Goal: Check status: Check status

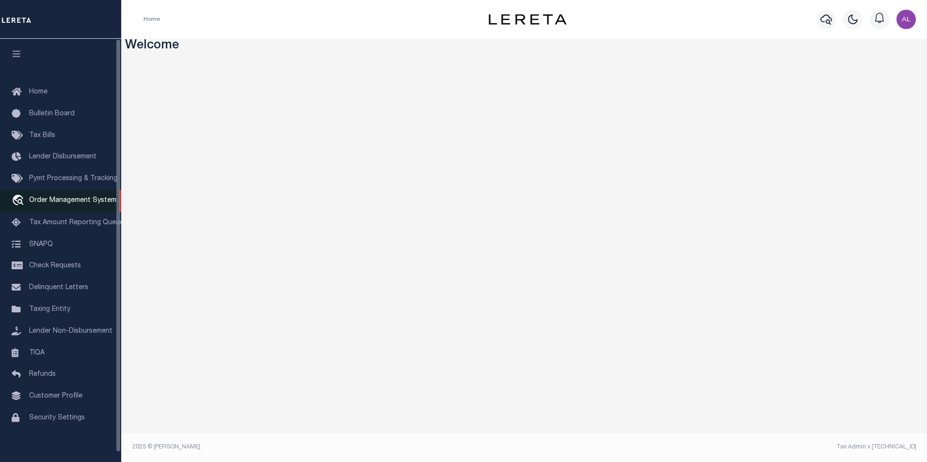
click at [58, 201] on span "Order Management System" at bounding box center [72, 200] width 87 height 7
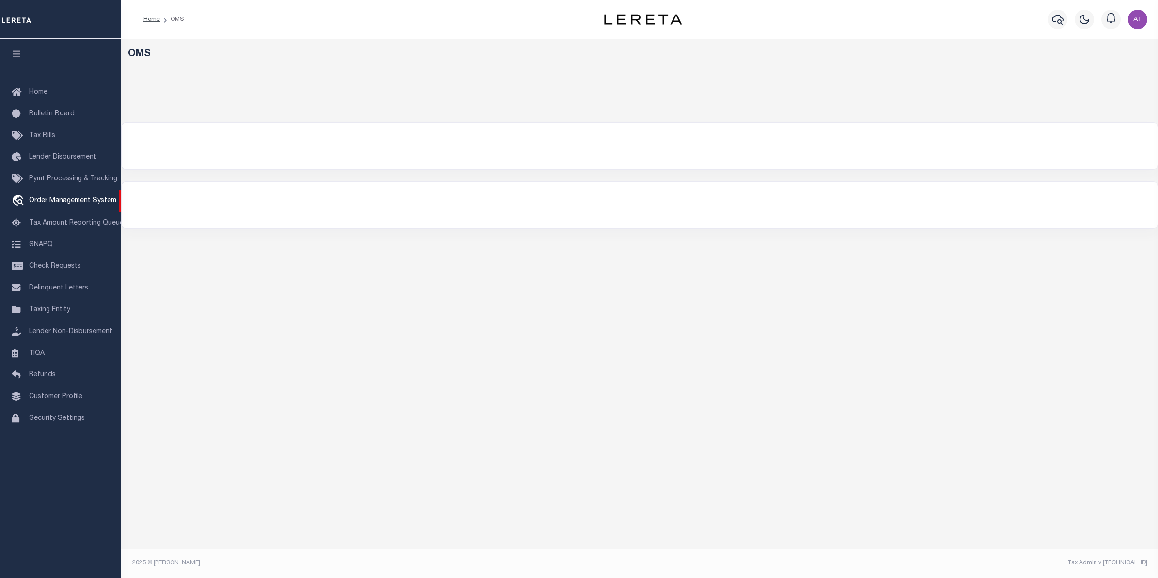
select select "200"
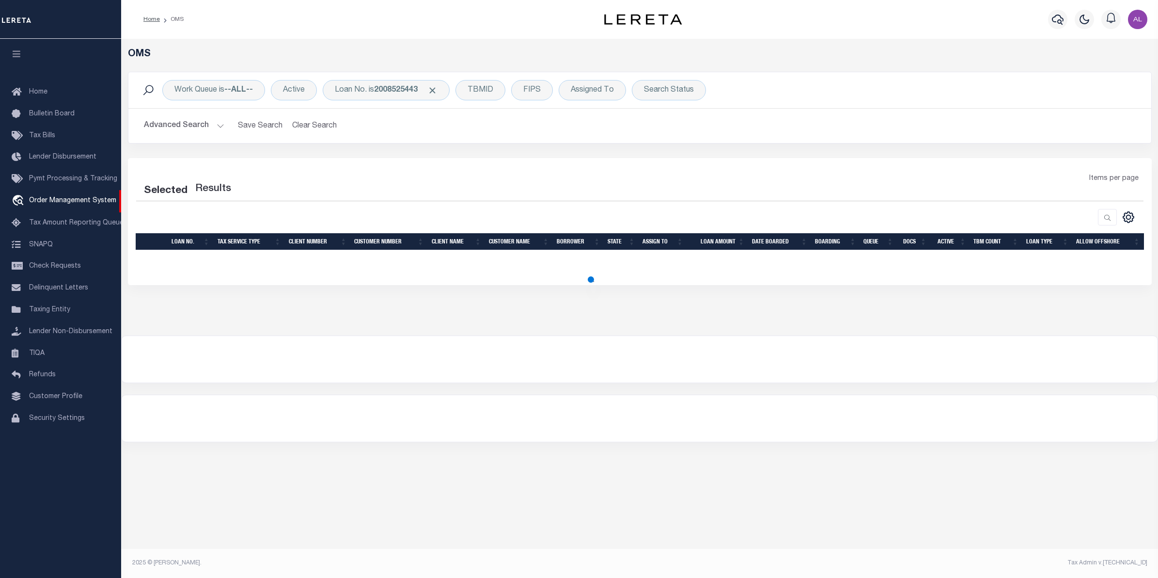
select select "200"
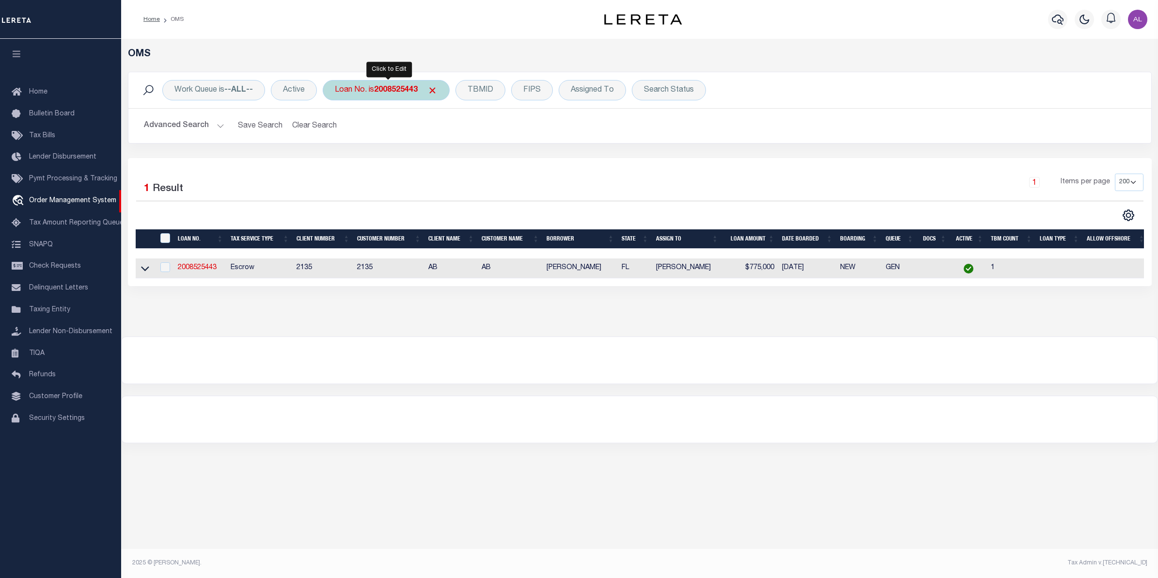
click at [396, 94] on b "2008525443" at bounding box center [396, 90] width 44 height 8
type input "7743"
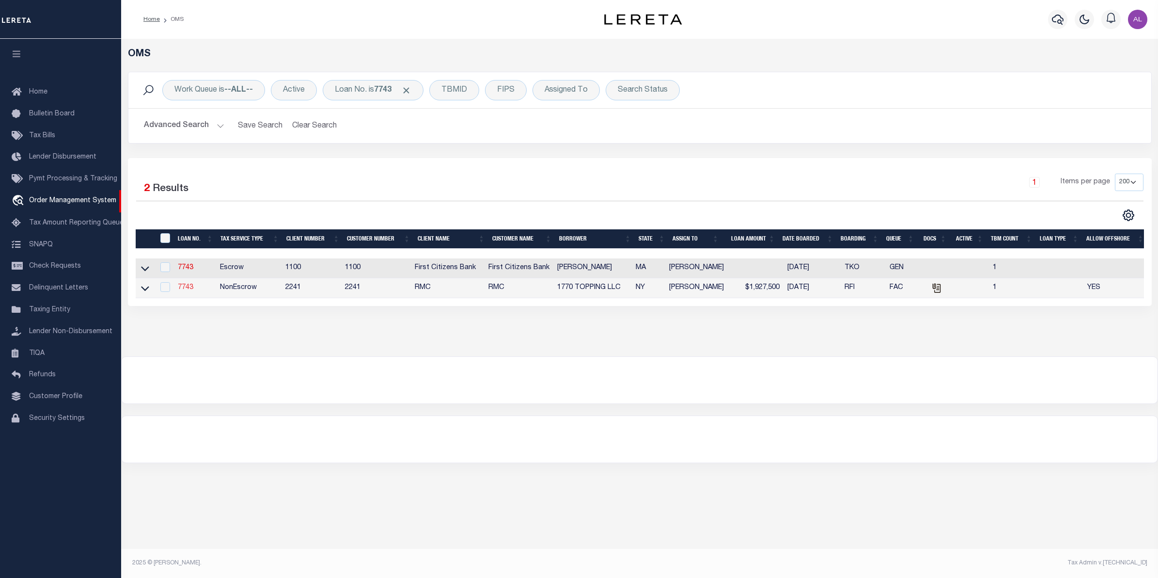
click at [184, 289] on link "7743" at bounding box center [186, 287] width 16 height 7
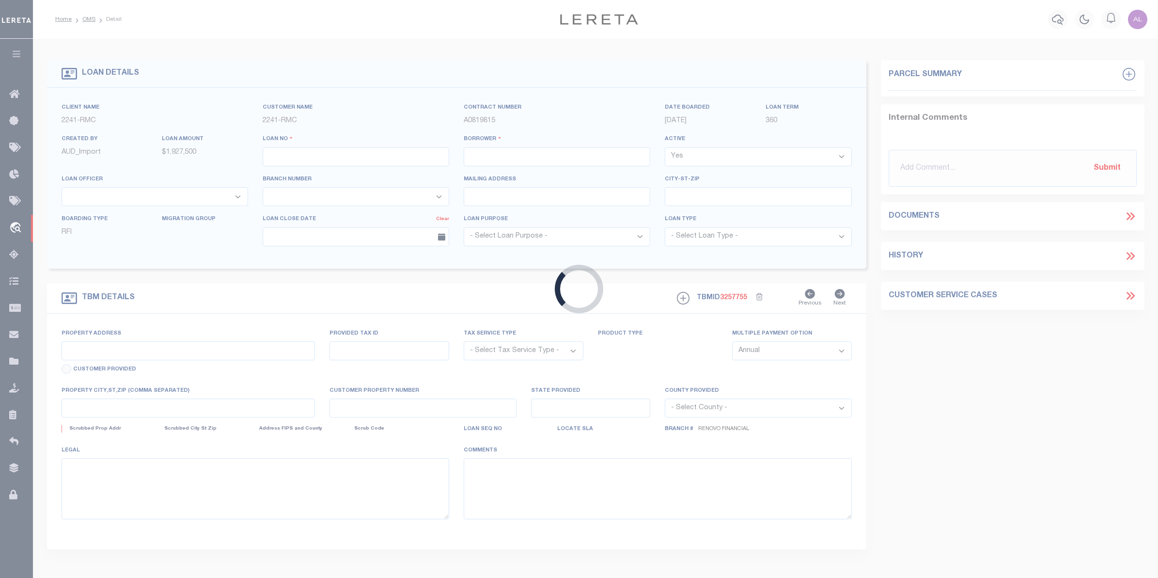
type input "7743"
type input "1770 TOPPING LLC"
select select "False"
select select
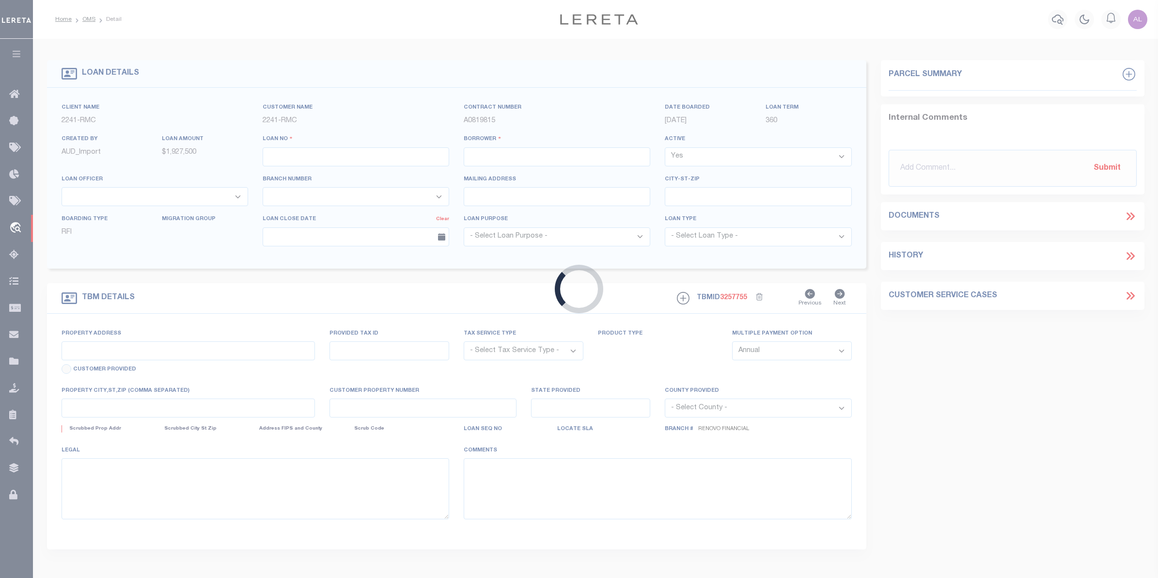
type input "[STREET_ADDRESS] 6A"
type input "[GEOGRAPHIC_DATA]"
select select
select select "NonEscrow"
type input "[STREET_ADDRESS]"
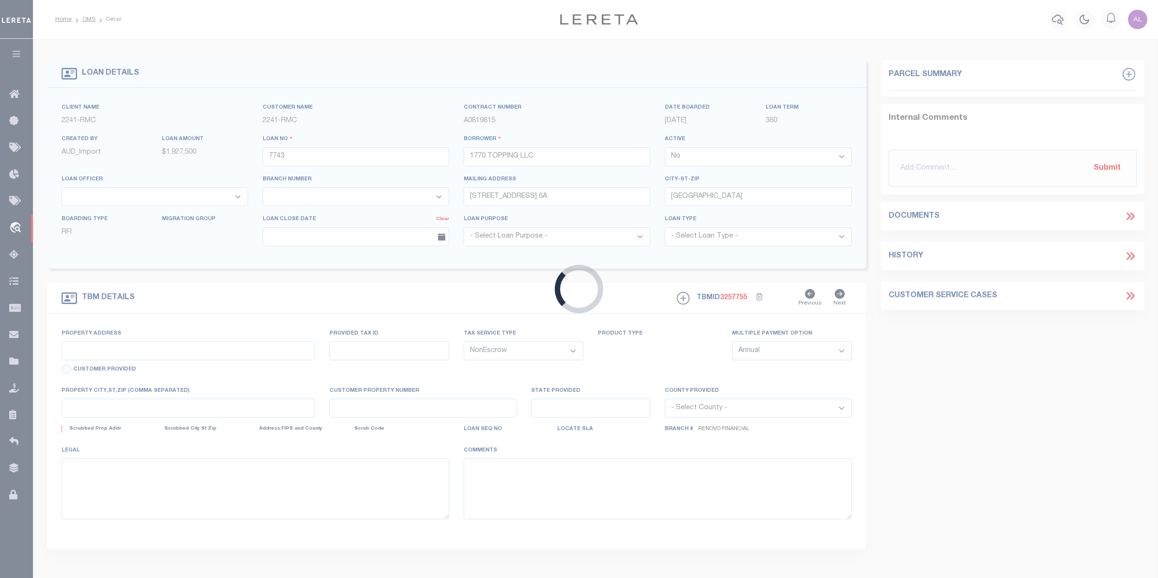
type input "[GEOGRAPHIC_DATA]"
type input "a0k8Y00000d1RHT"
type input "NY"
select select
select select "14701"
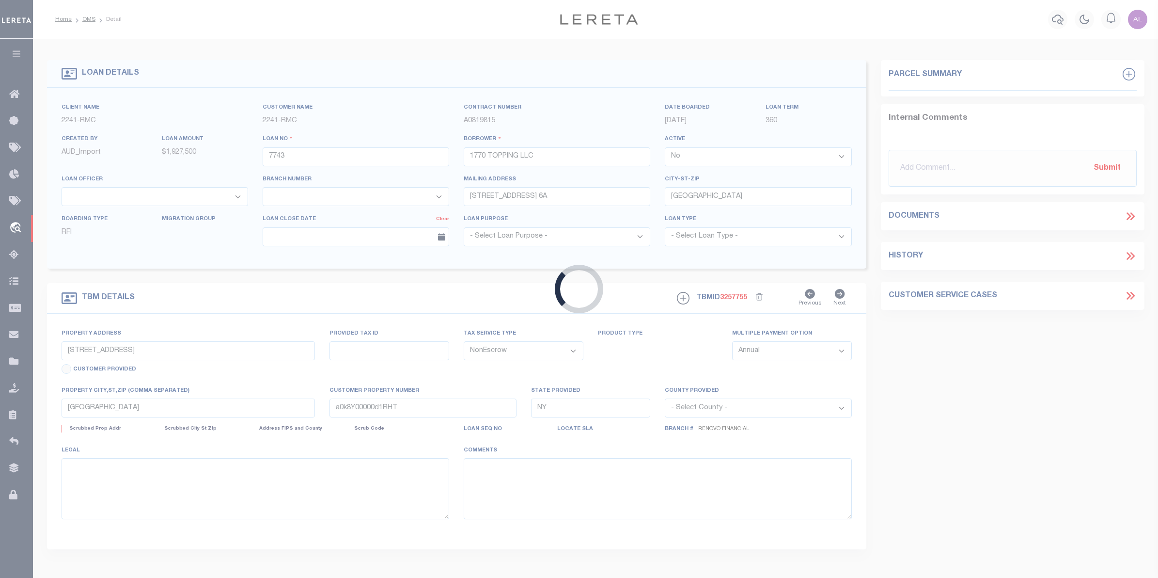
select select "25066"
select select
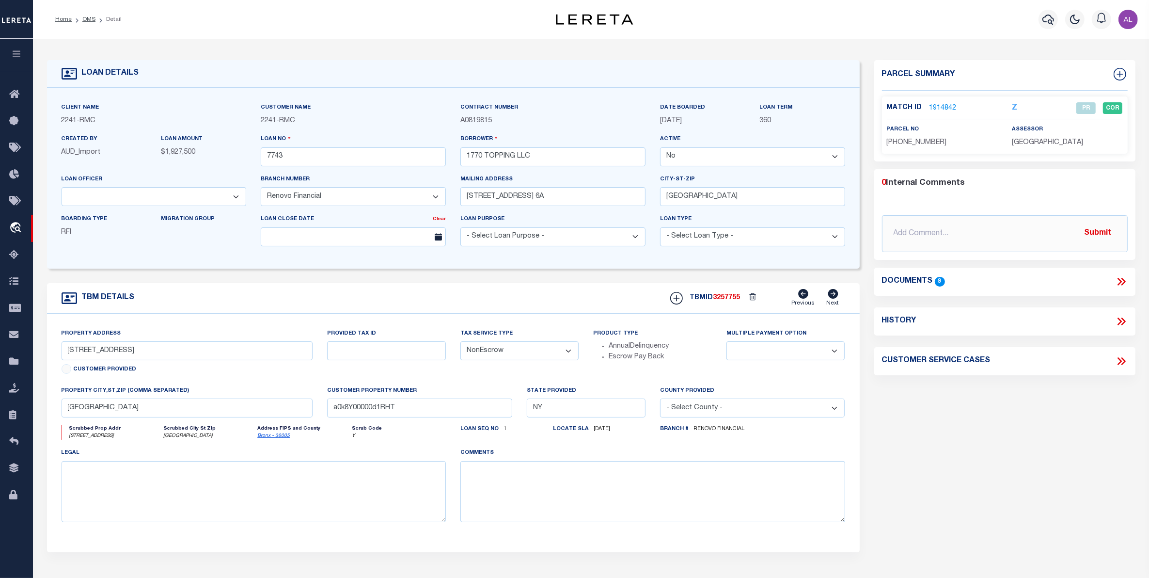
click at [943, 107] on link "1914842" at bounding box center [943, 108] width 27 height 10
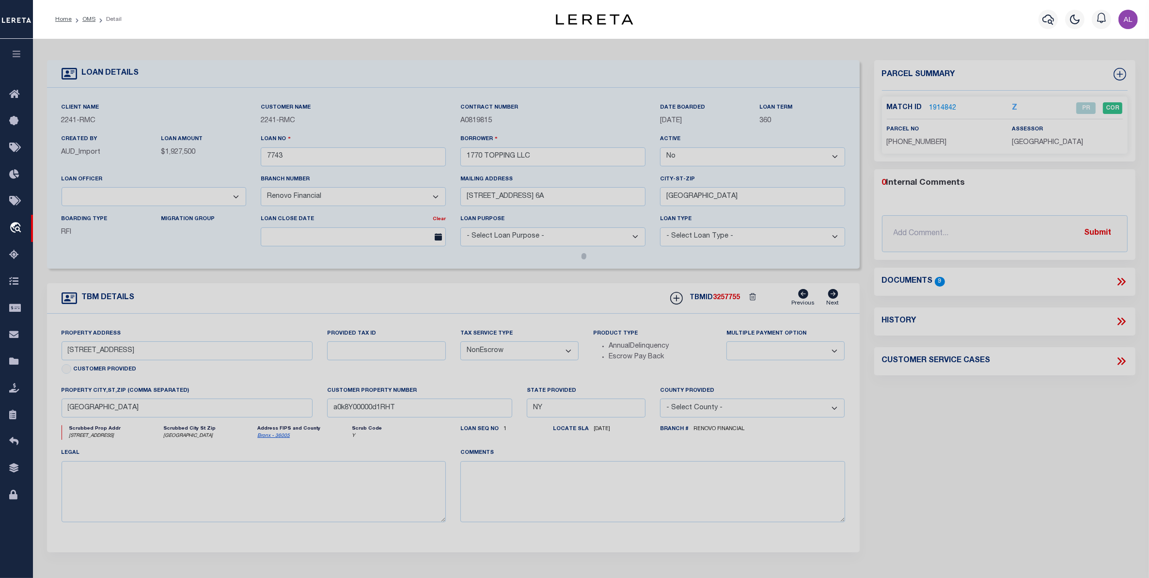
checkbox input "false"
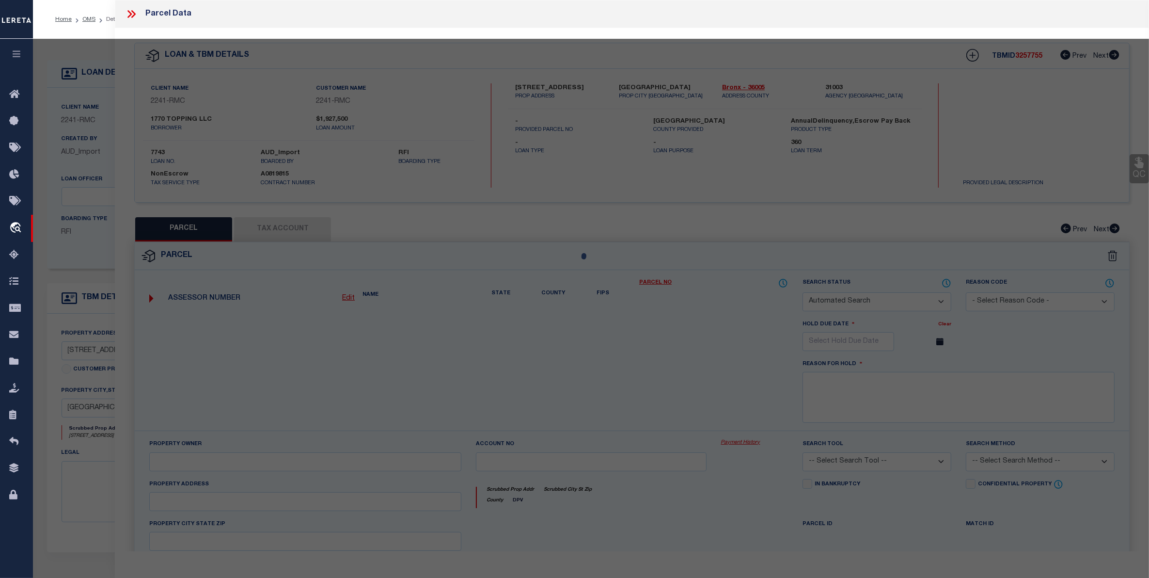
select select "PR"
type input "1770 TOPPING LLC"
select select
type input "1770 TOPPING AVENUE"
checkbox input "false"
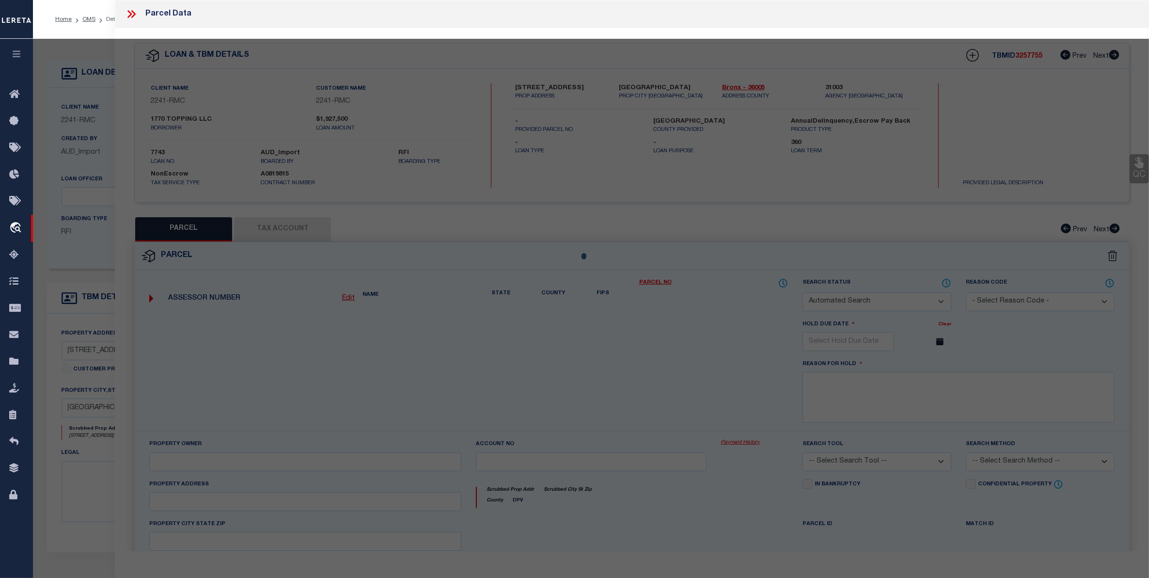
type input "[GEOGRAPHIC_DATA]"
type textarea "Lot Area: 1,900 sf Lot Frontage: 20.00' Lot Depth: 95.00'"
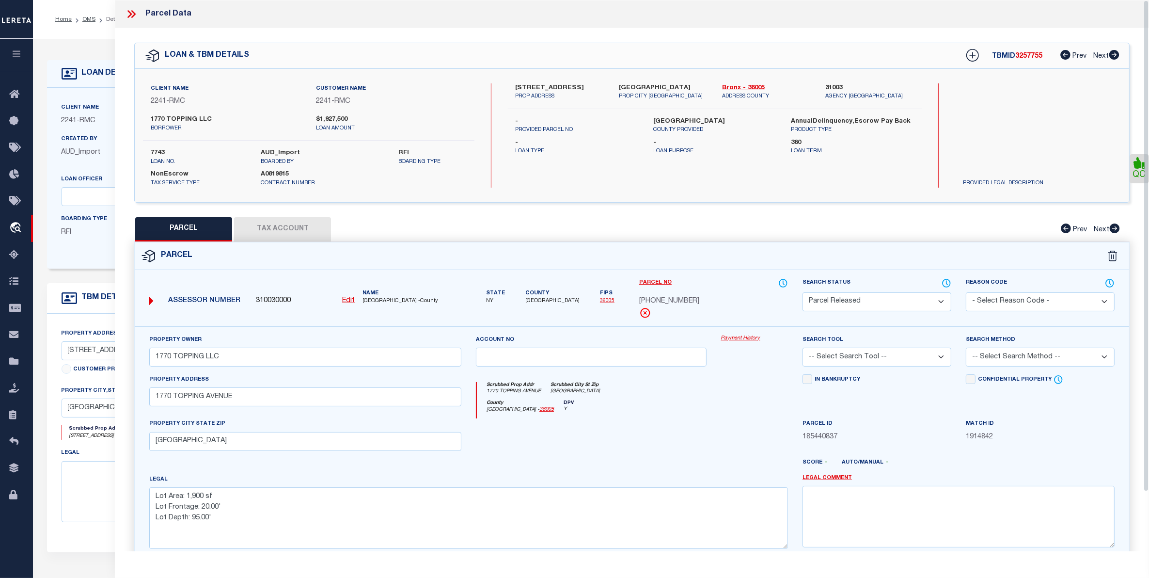
click at [739, 339] on link "Payment History" at bounding box center [754, 338] width 67 height 8
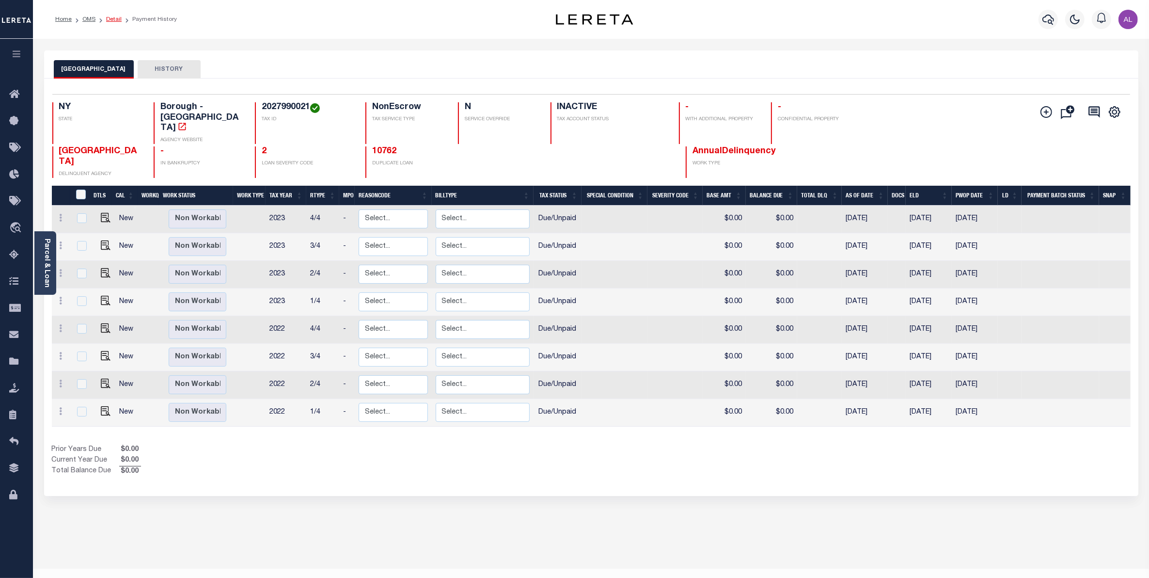
click at [117, 19] on link "Detail" at bounding box center [114, 19] width 16 height 6
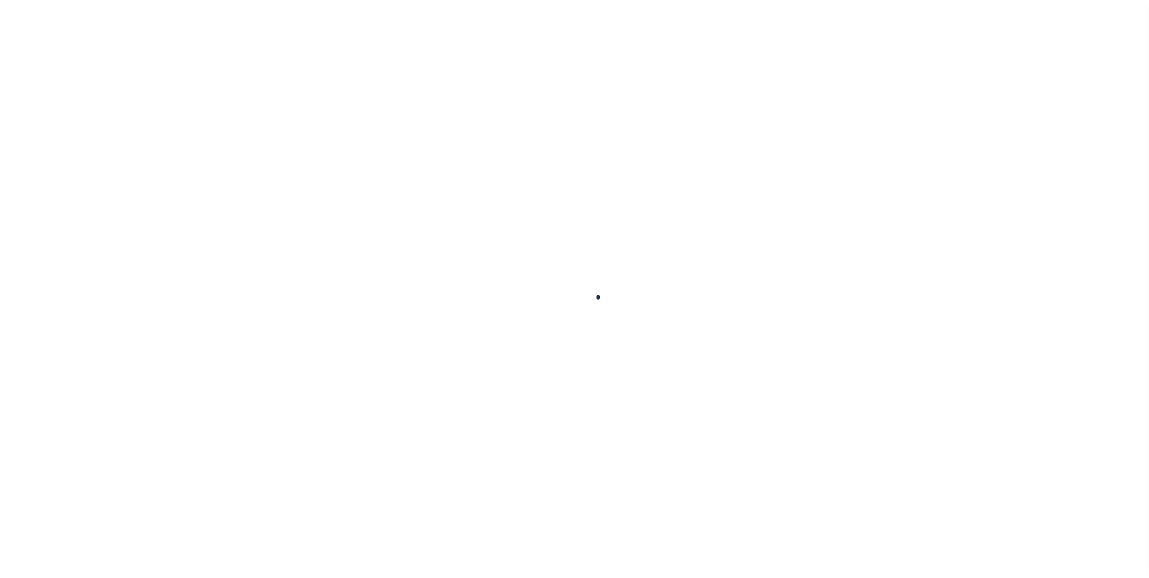
select select "False"
select select "14701"
select select "25066"
select select "NonEscrow"
select select
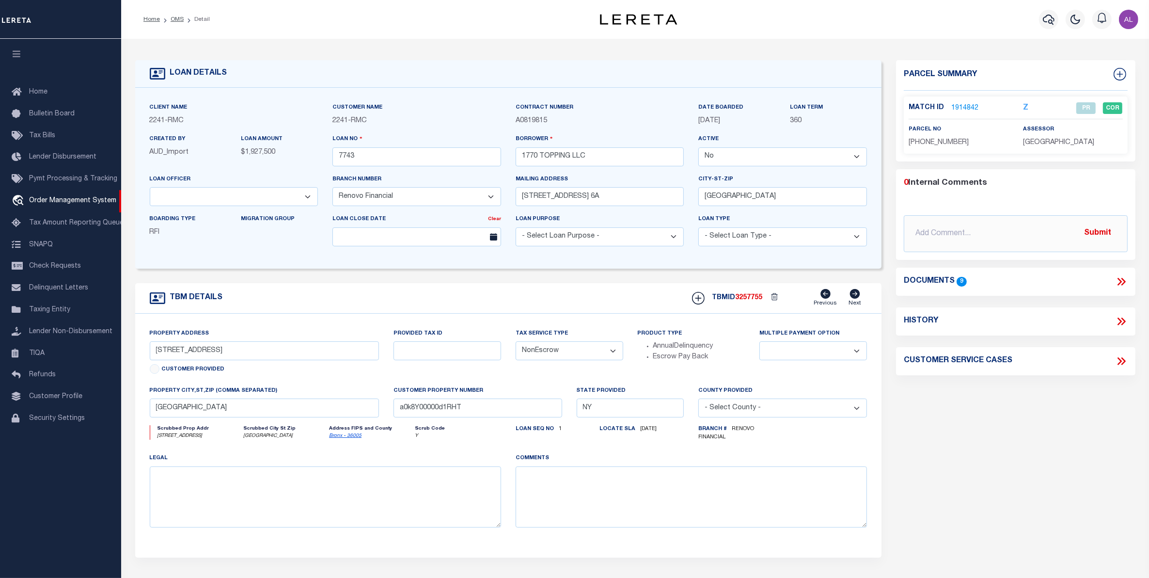
click at [852, 296] on icon at bounding box center [855, 294] width 10 height 10
click at [338, 122] on span "2241" at bounding box center [341, 120] width 16 height 7
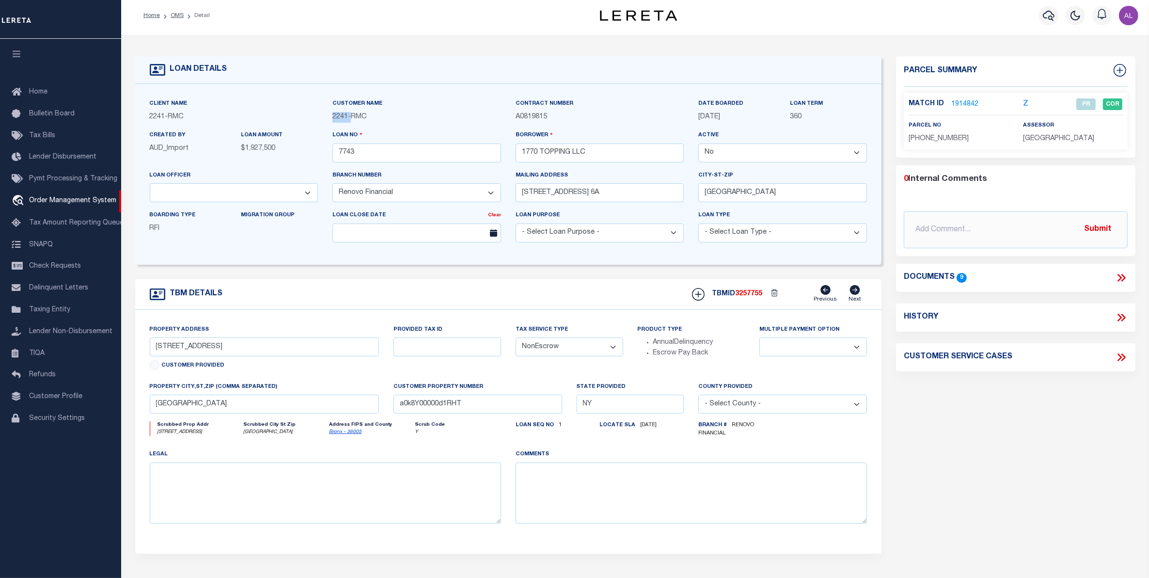
click at [949, 99] on label "Match ID" at bounding box center [930, 104] width 43 height 10
click at [964, 99] on link "1914842" at bounding box center [964, 104] width 27 height 10
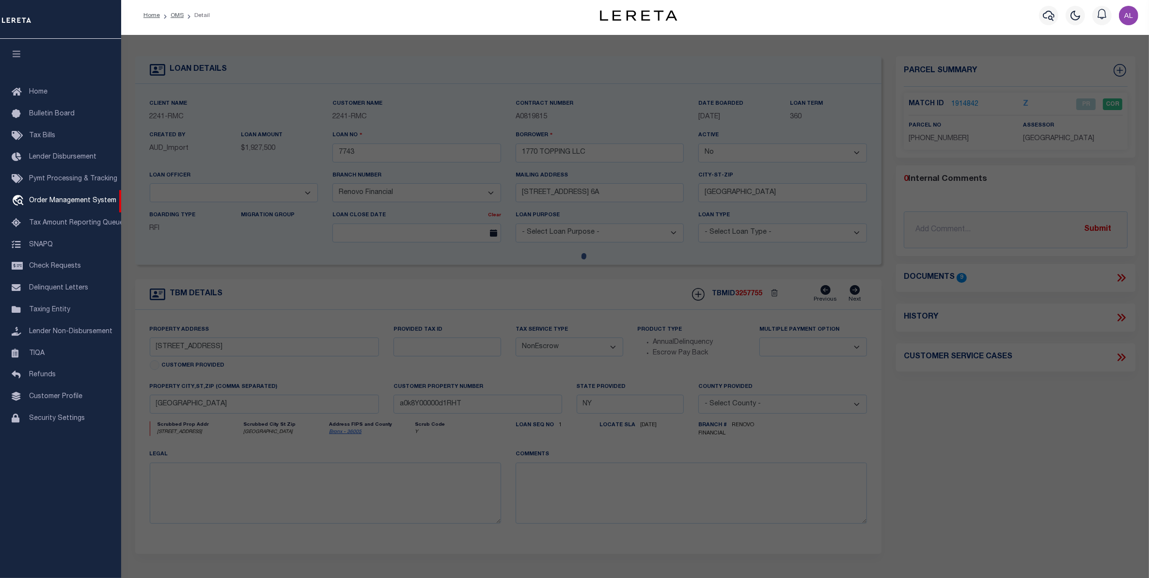
checkbox input "false"
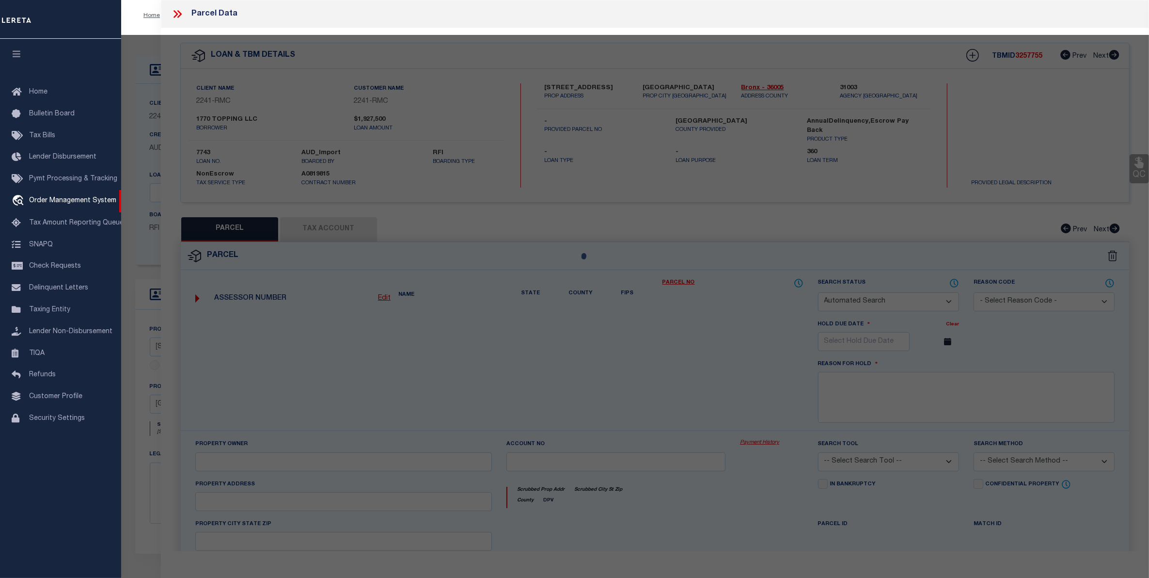
select select "PR"
type input "1770 TOPPING LLC"
select select
type input "1770 TOPPING AVENUE"
checkbox input "false"
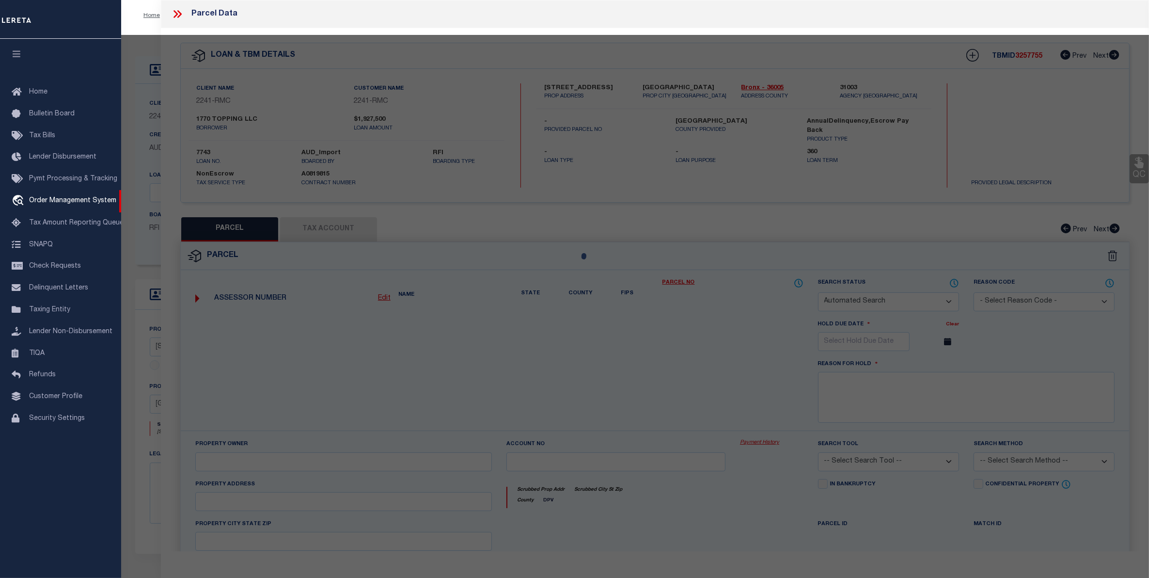
type input "[GEOGRAPHIC_DATA]"
type textarea "Lot Area: 1,900 sf Lot Frontage: 20.00' Lot Depth: 95.00'"
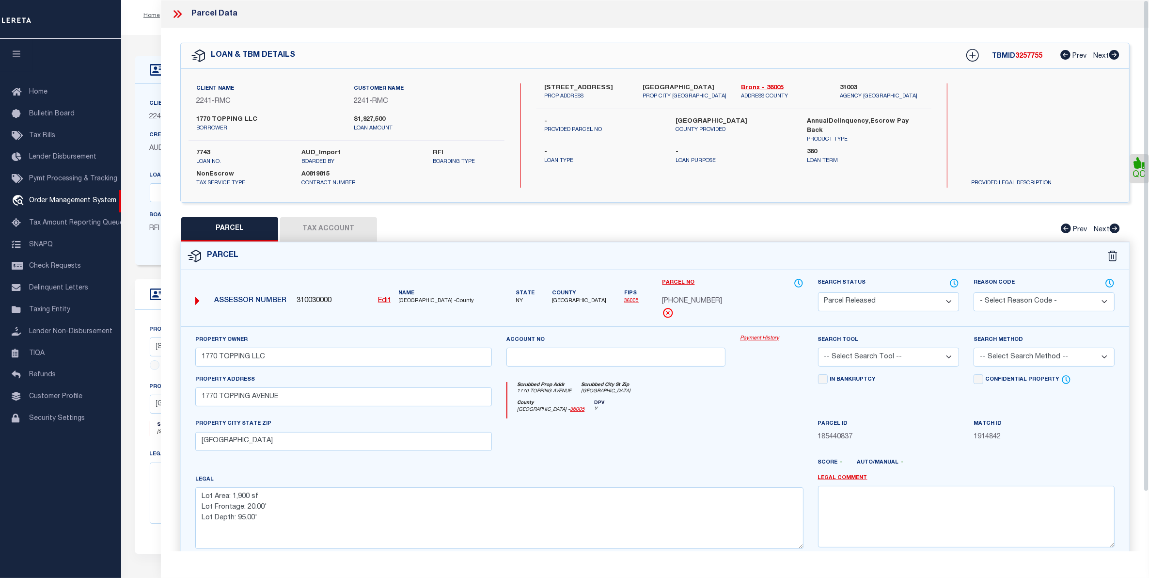
click at [760, 340] on link "Payment History" at bounding box center [771, 338] width 63 height 8
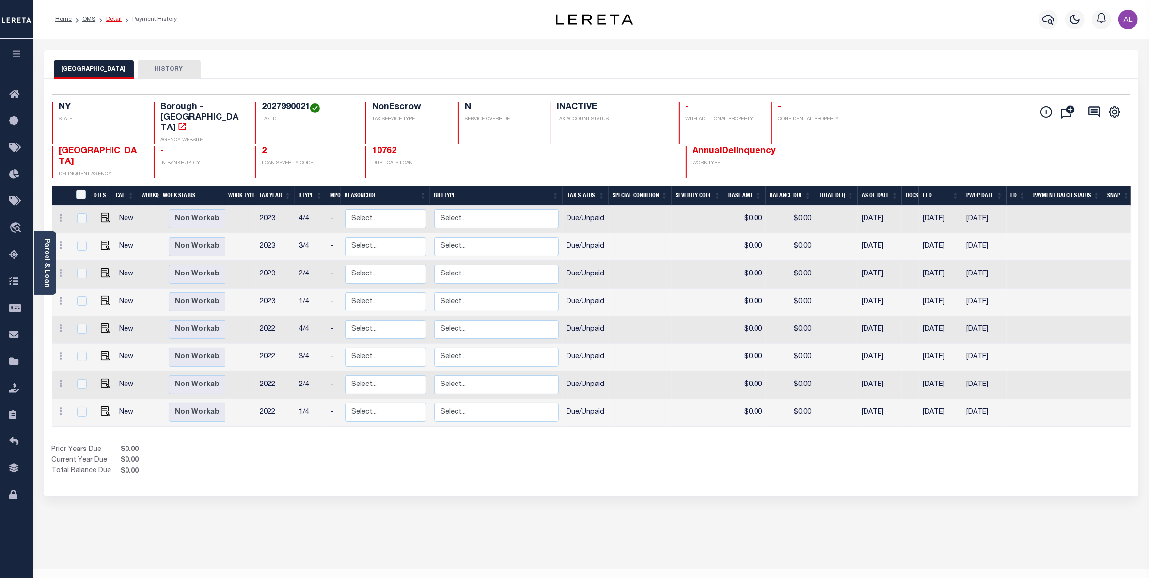
click at [114, 18] on link "Detail" at bounding box center [114, 19] width 16 height 6
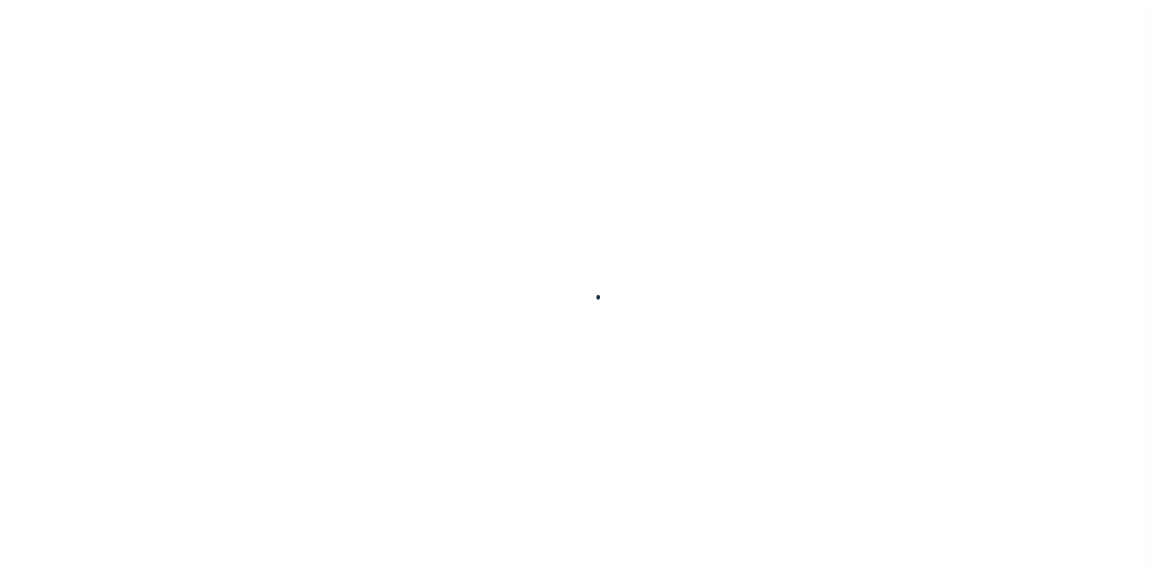
select select "False"
select select "NonEscrow"
type input "[STREET_ADDRESS]"
type input "[GEOGRAPHIC_DATA]"
type input "a0k8Y00000d1RHT"
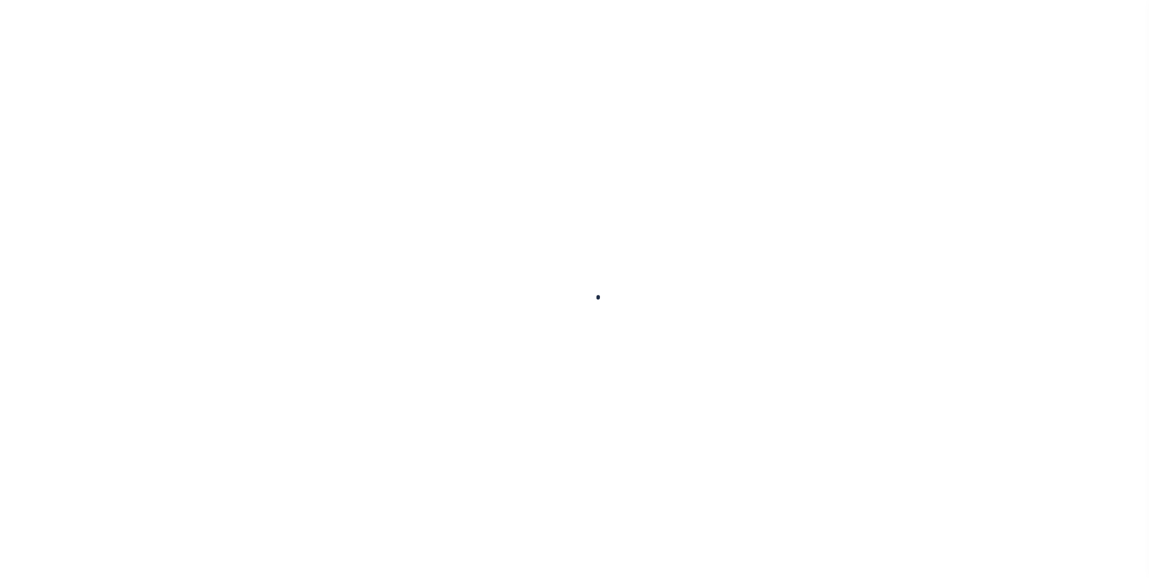
type input "NY"
select select
select select "14701"
select select "25066"
select select
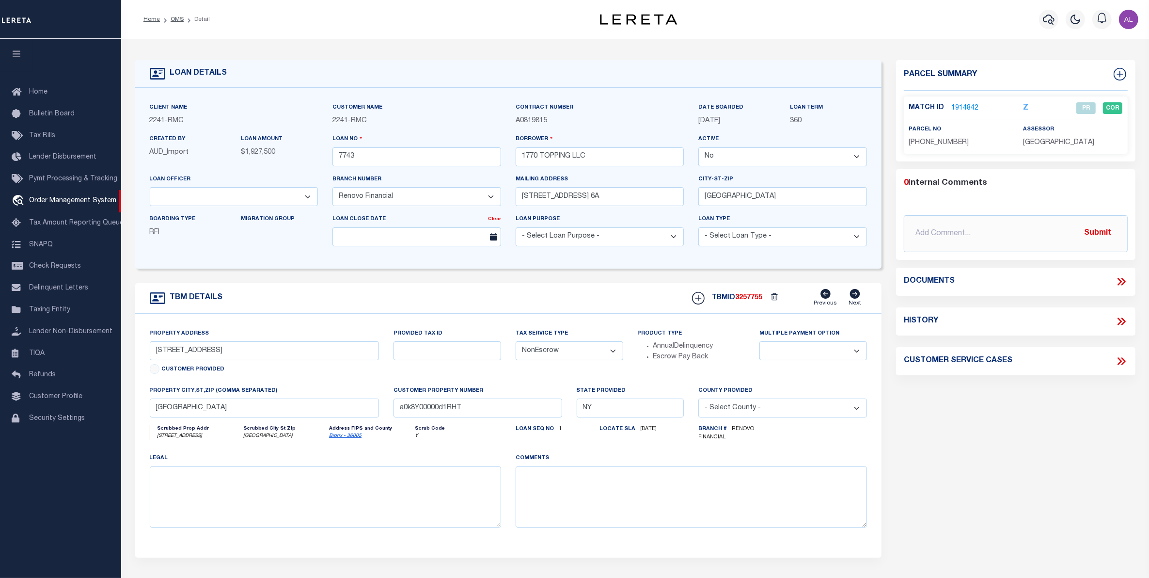
click at [949, 408] on div "Parcel Summary Match ID 1914842 Z parcel no 2-2799-21 assessor 0" at bounding box center [1016, 327] width 254 height 535
click at [970, 105] on link "1914842" at bounding box center [964, 108] width 27 height 10
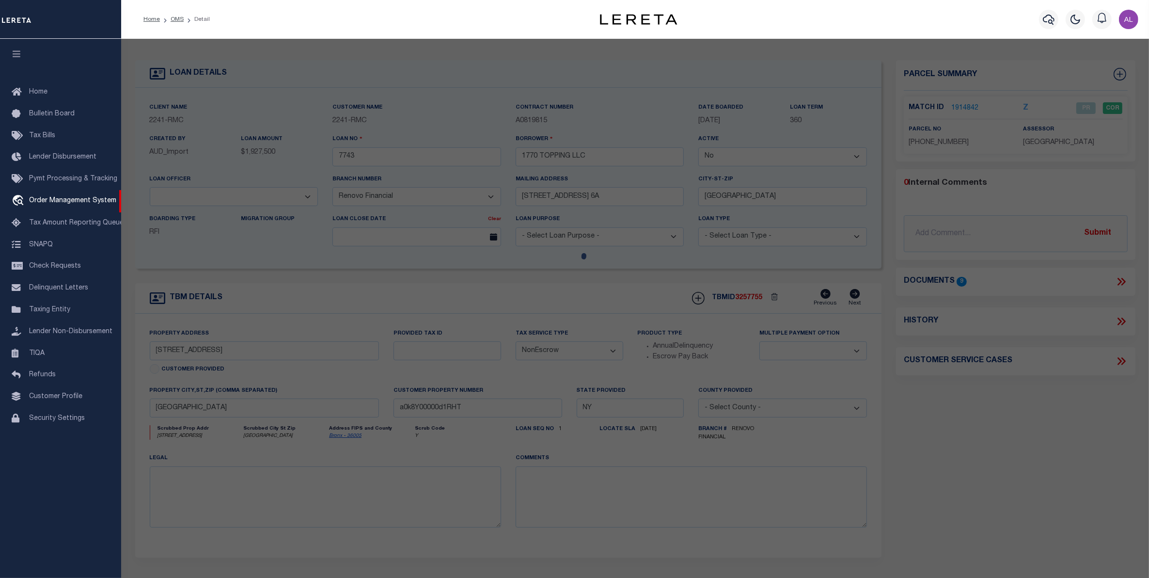
checkbox input "false"
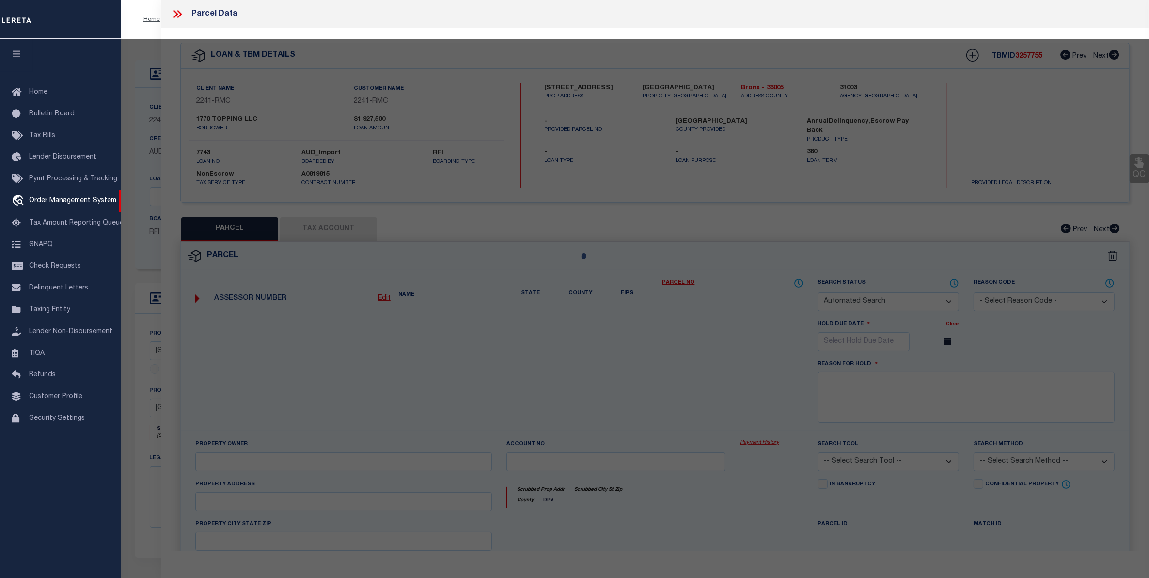
select select "PR"
type input "1770 TOPPING LLC"
select select
type input "1770 TOPPING AVENUE"
checkbox input "false"
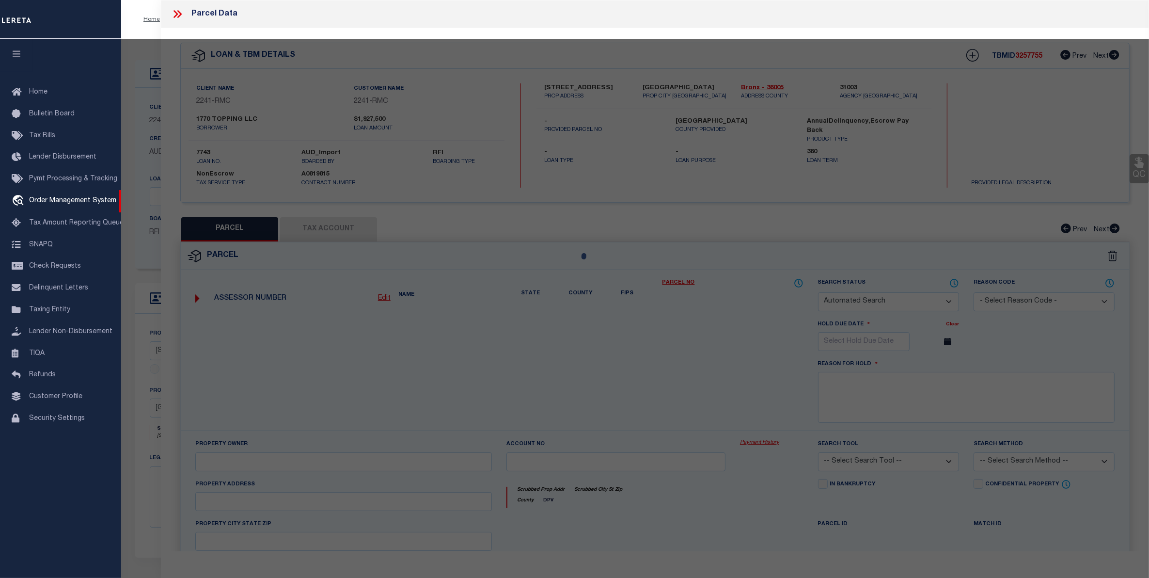
type input "[GEOGRAPHIC_DATA]"
type textarea "Lot Area: 1,900 sf Lot Frontage: 20.00' Lot Depth: 95.00'"
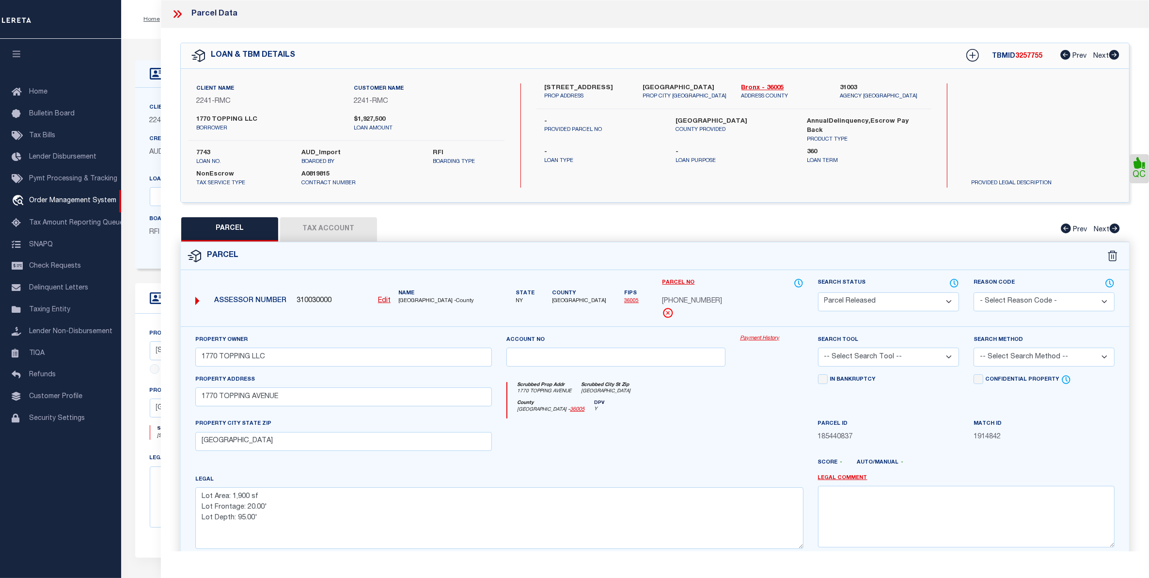
click at [761, 337] on link "Payment History" at bounding box center [771, 338] width 63 height 8
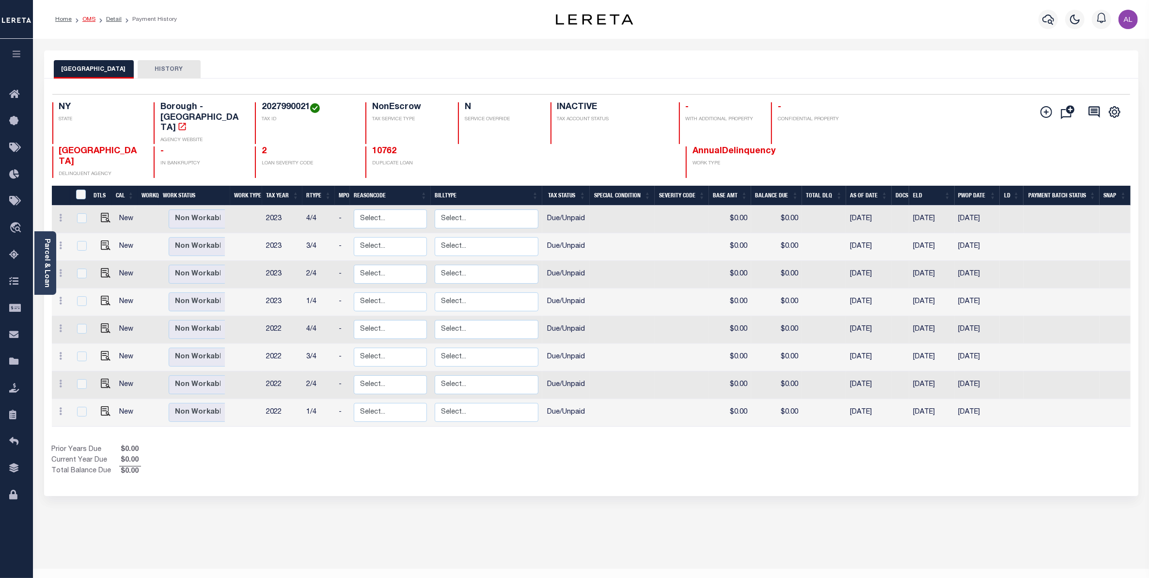
click at [86, 20] on link "OMS" at bounding box center [88, 19] width 13 height 6
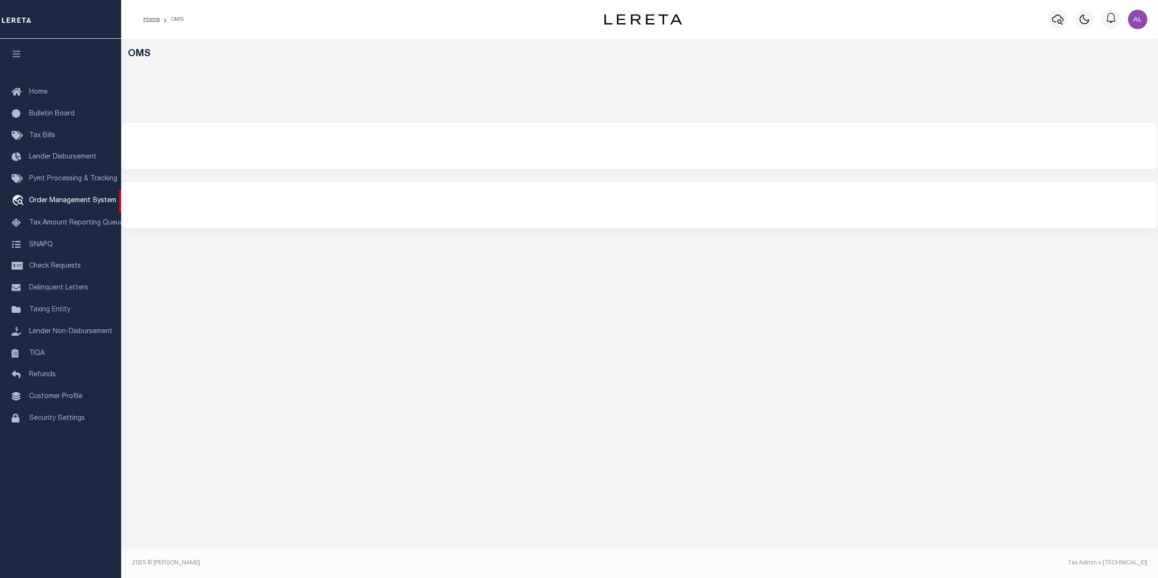
select select "200"
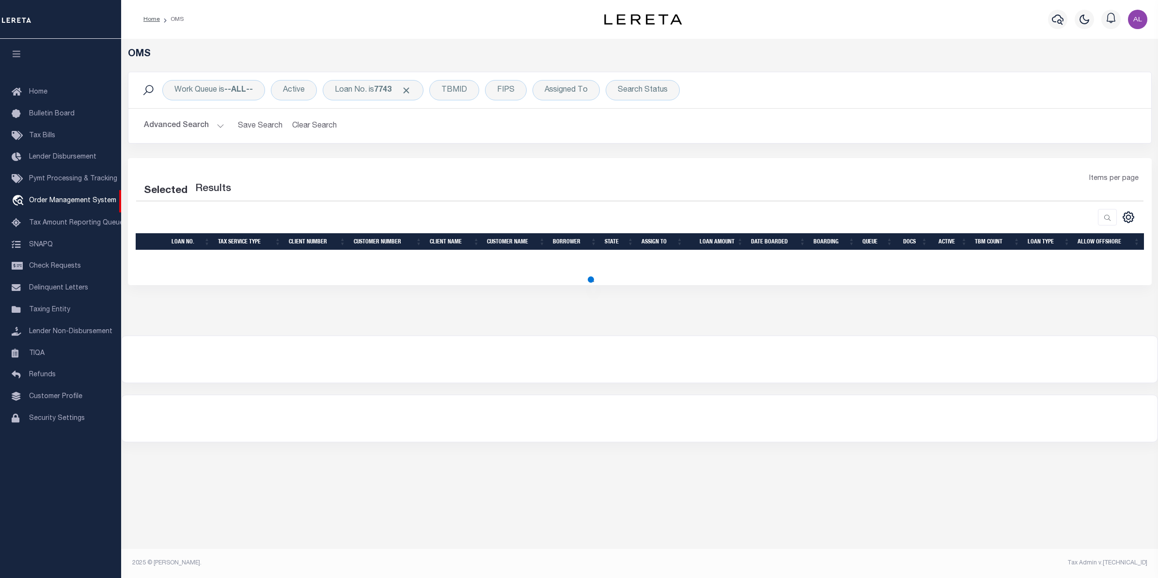
select select "200"
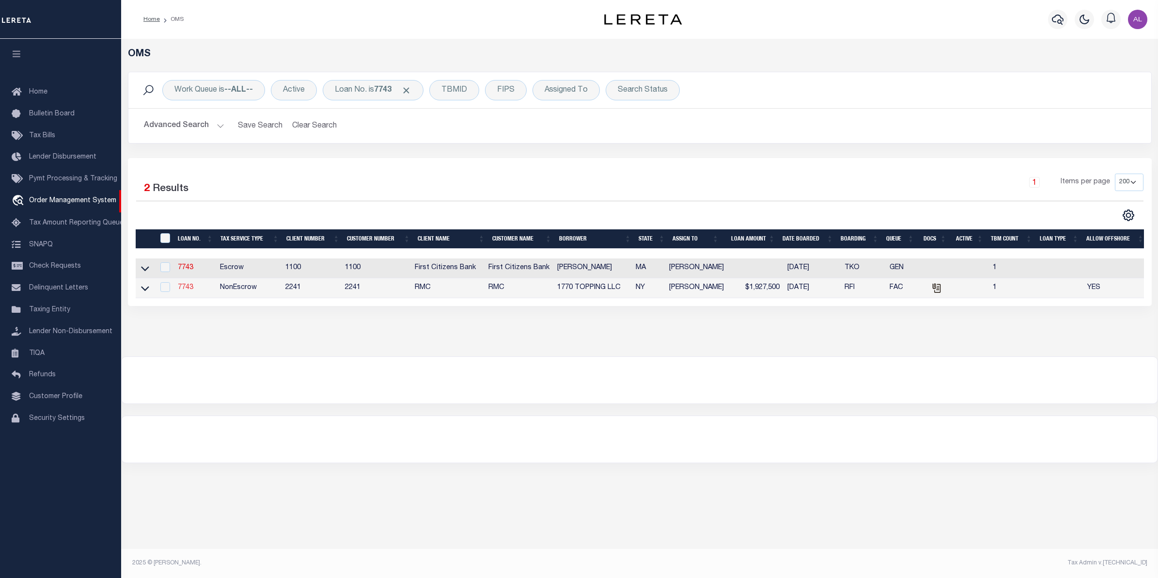
click at [184, 291] on link "7743" at bounding box center [186, 287] width 16 height 7
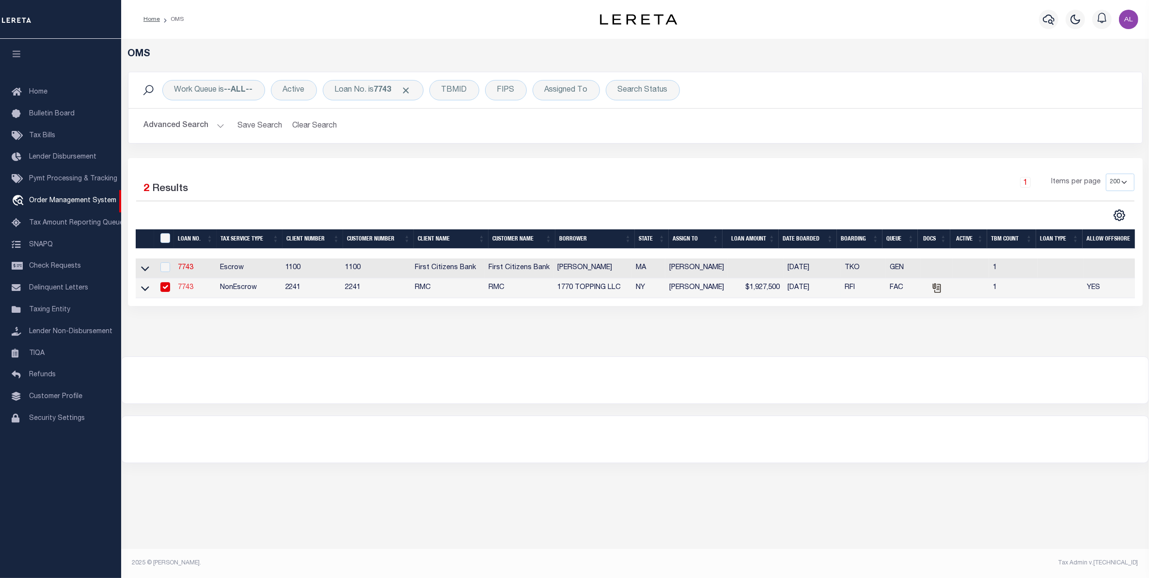
type input "7743"
type input "1770 TOPPING LLC"
select select "False"
select select
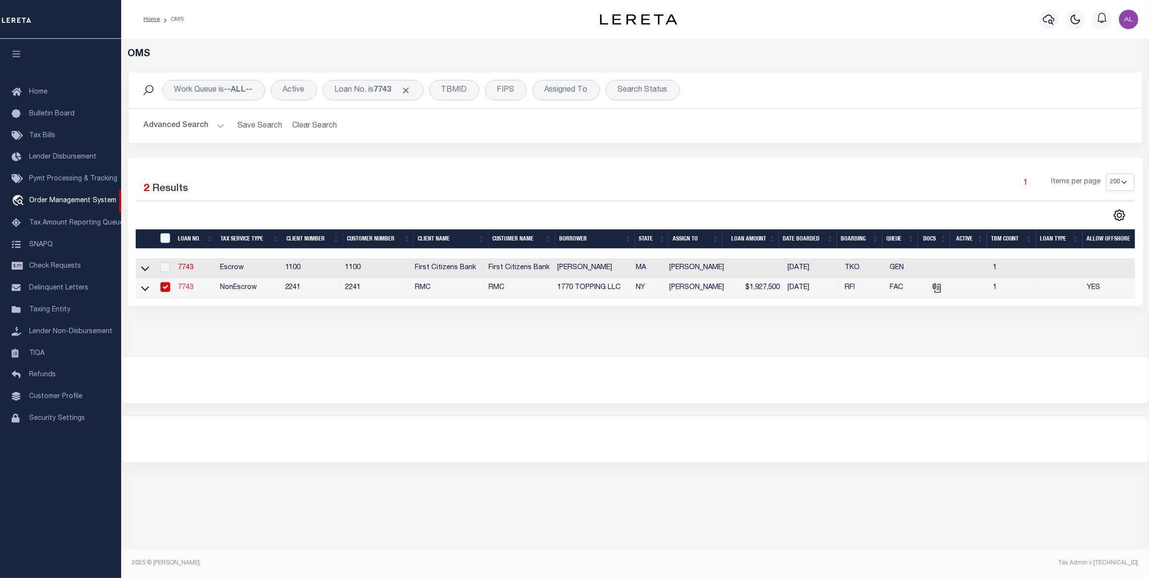
type input "[STREET_ADDRESS] 6A"
type input "[GEOGRAPHIC_DATA]"
select select
select select "NonEscrow"
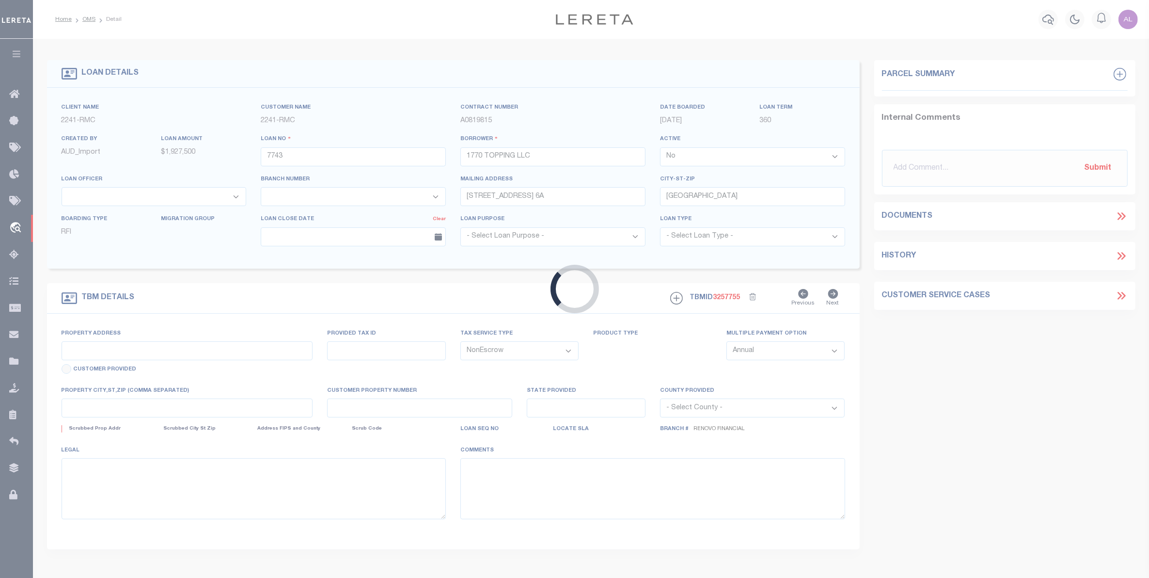
type input "[STREET_ADDRESS]"
type input "[GEOGRAPHIC_DATA]"
type input "a0k8Y00000d1RHT"
type input "NY"
select select
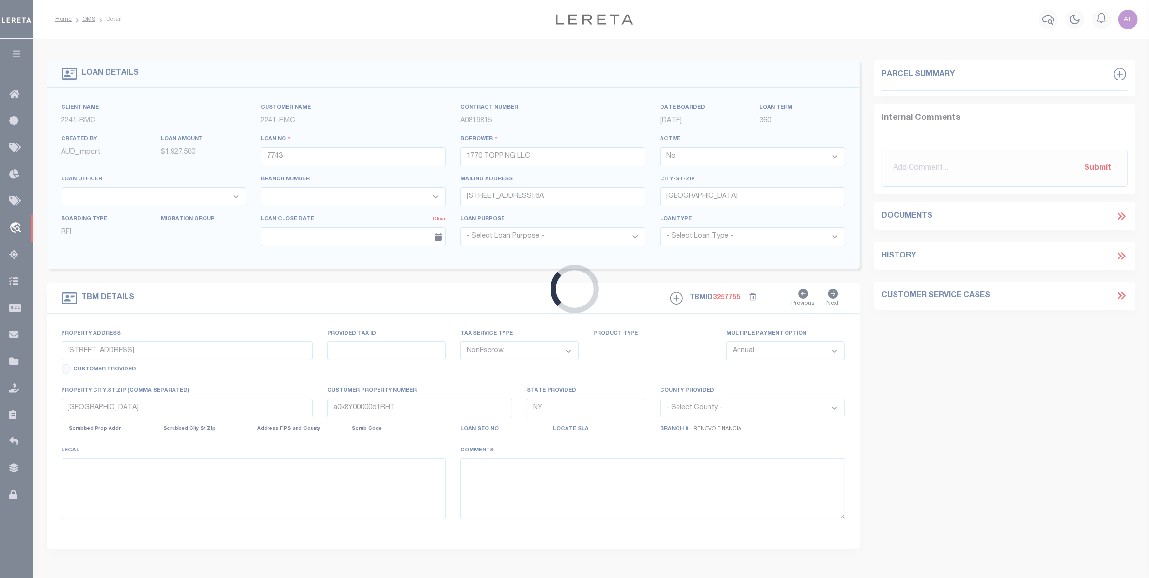
select select "14701"
select select "25066"
select select
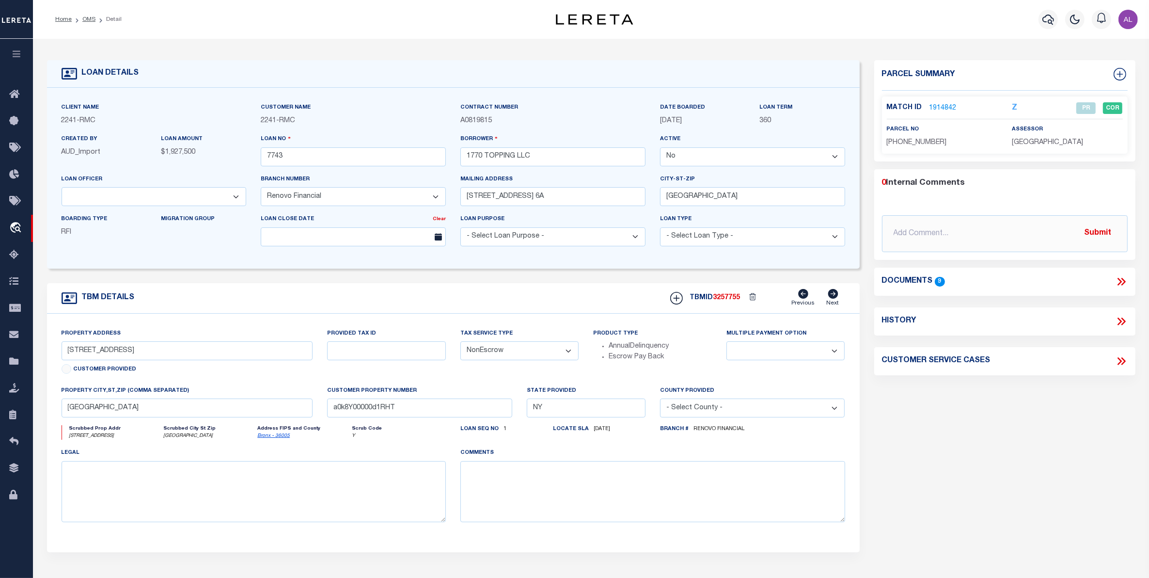
click at [949, 103] on link "1914842" at bounding box center [943, 108] width 27 height 10
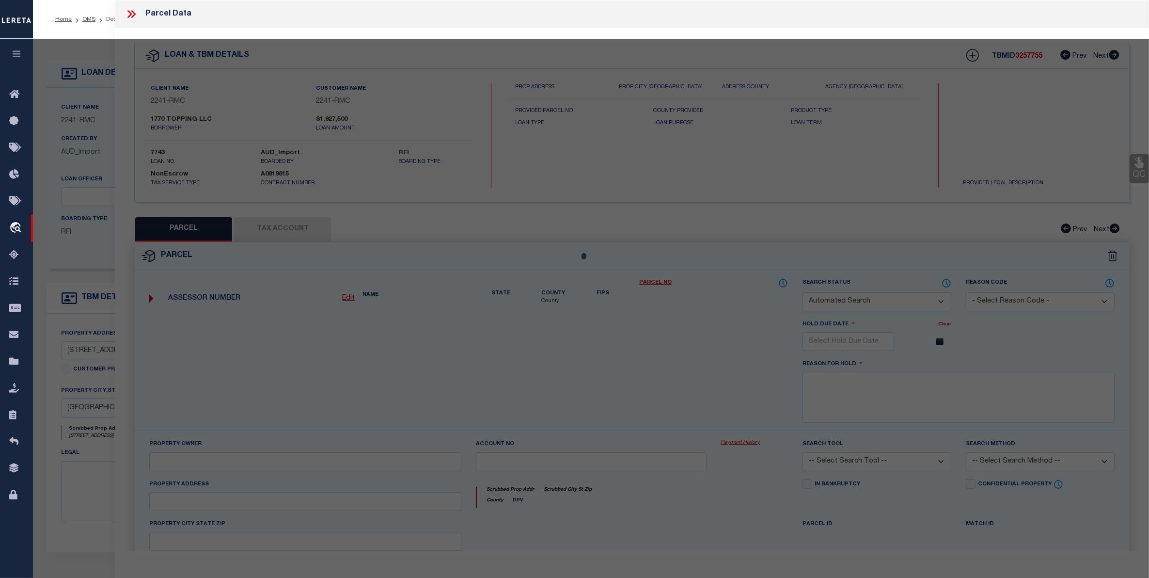
checkbox input "false"
select select "PR"
type input "1770 TOPPING LLC"
select select
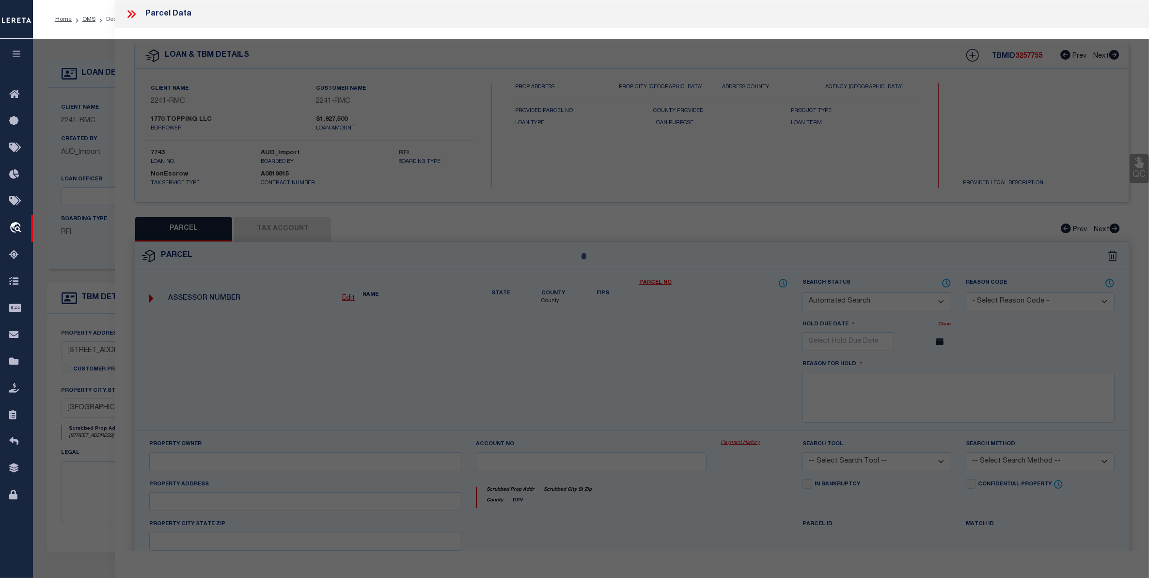
type input "1770 TOPPING AVENUE"
checkbox input "false"
type input "[GEOGRAPHIC_DATA]"
type textarea "Lot Area: 1,900 sf Lot Frontage: 20.00' Lot Depth: 95.00'"
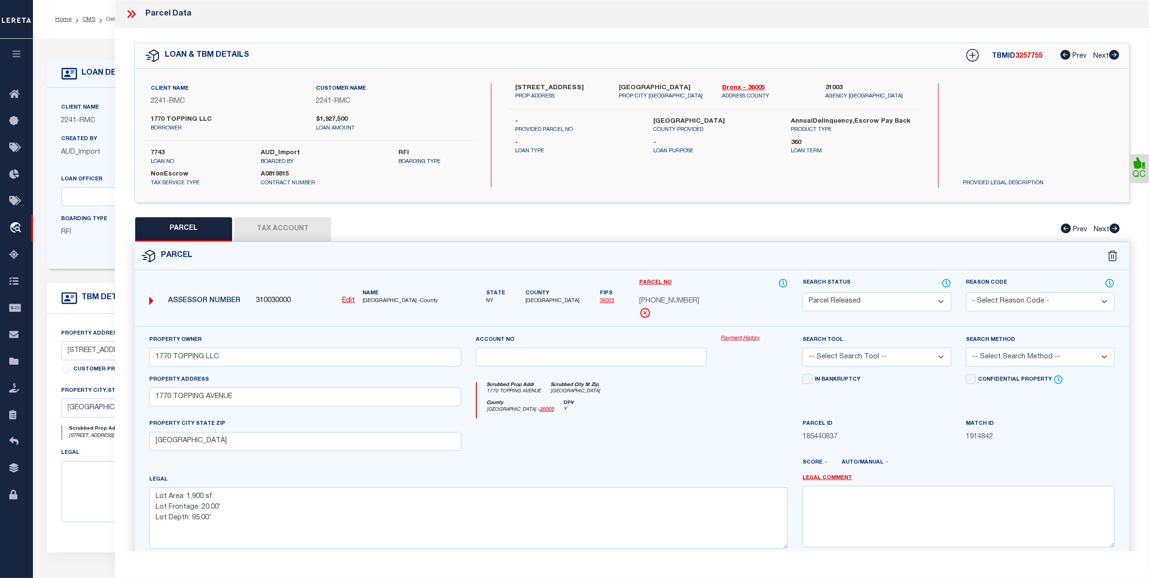
click at [752, 337] on link "Payment History" at bounding box center [754, 338] width 67 height 8
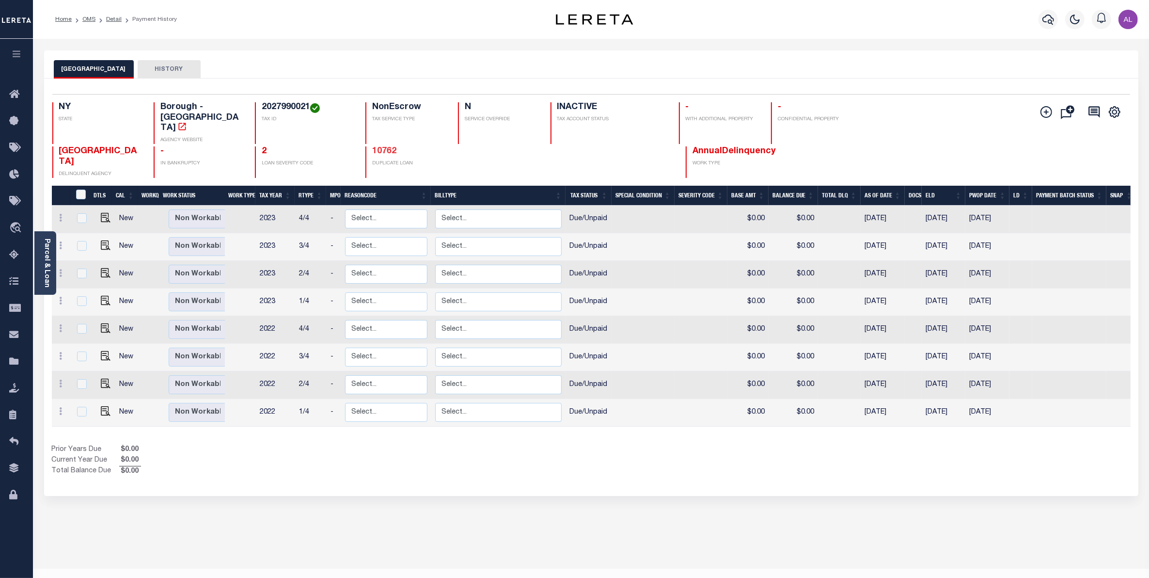
click at [392, 147] on link "10762" at bounding box center [384, 151] width 24 height 9
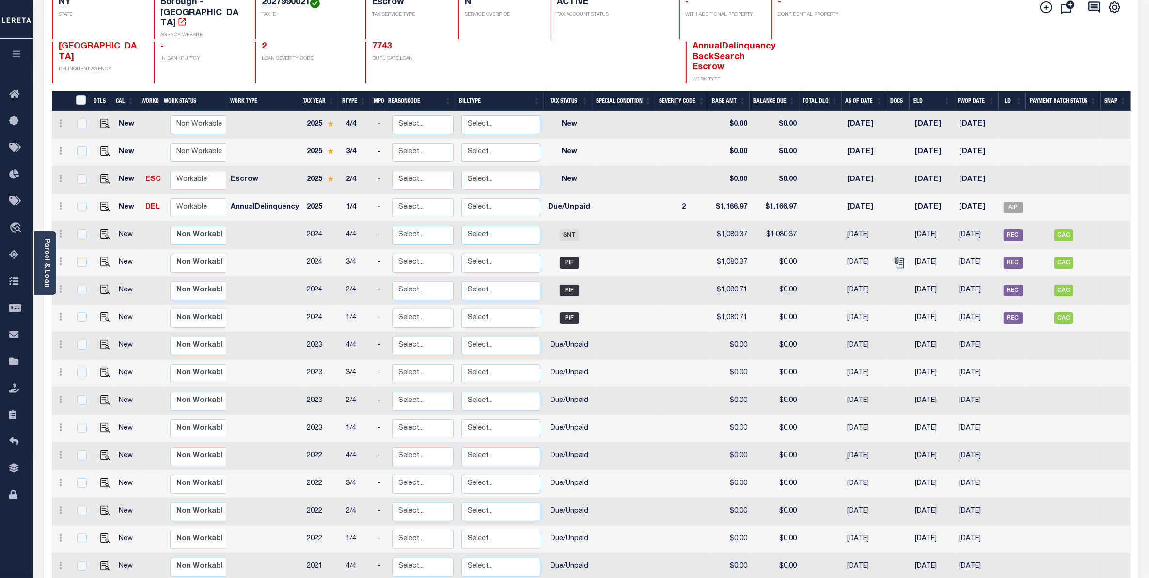
scroll to position [91, 0]
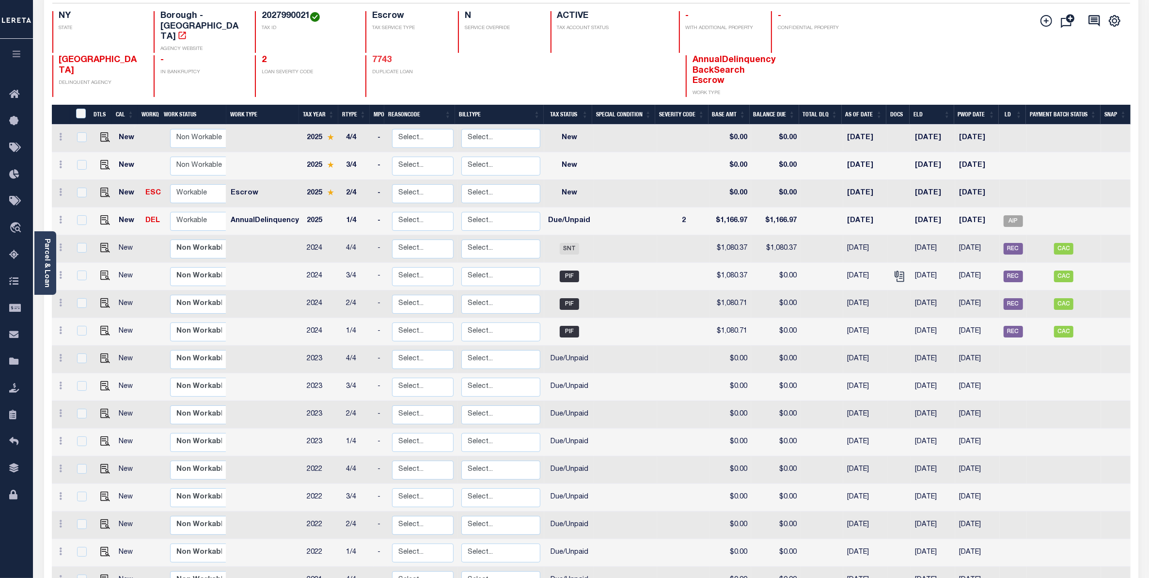
click at [381, 56] on link "7743" at bounding box center [381, 60] width 19 height 9
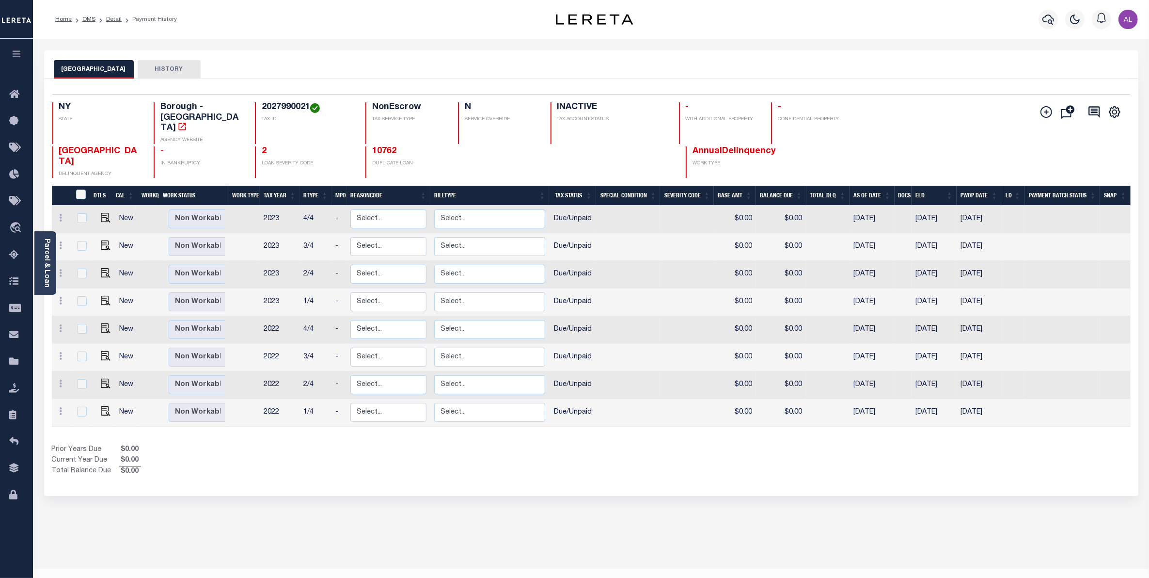
click at [276, 399] on td "2022" at bounding box center [280, 413] width 40 height 28
checkbox input "true"
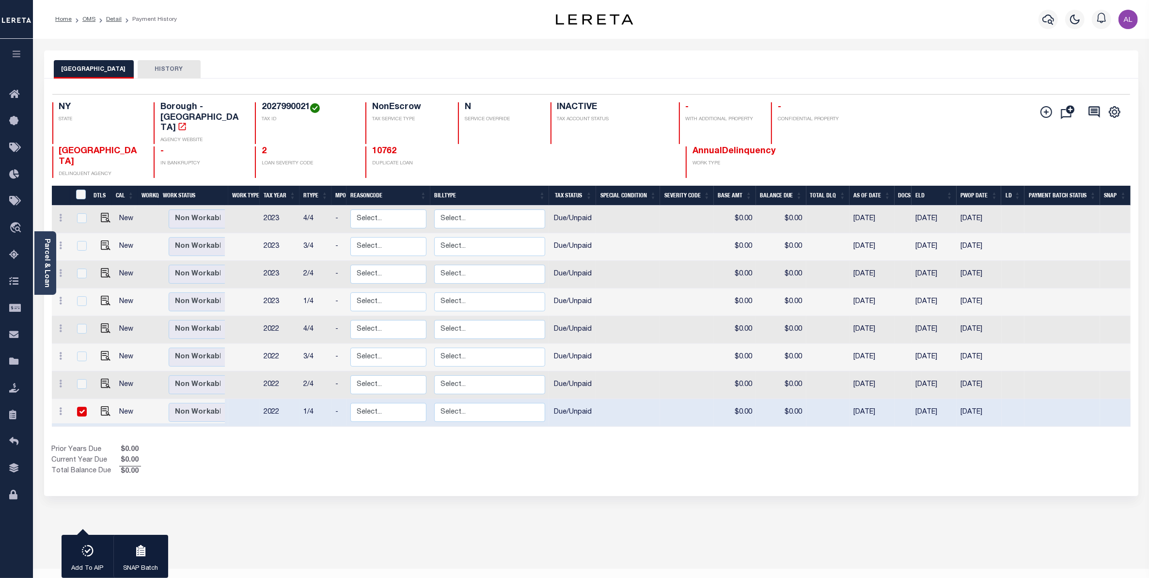
click at [276, 399] on td "2022" at bounding box center [280, 413] width 40 height 28
checkbox input "false"
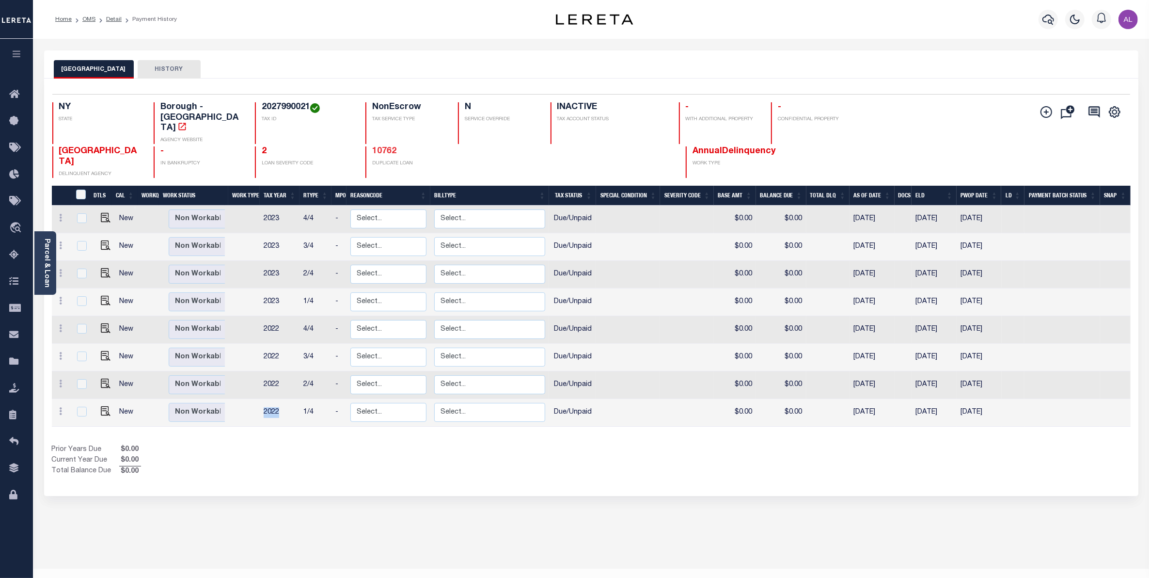
click at [384, 147] on link "10762" at bounding box center [384, 151] width 24 height 9
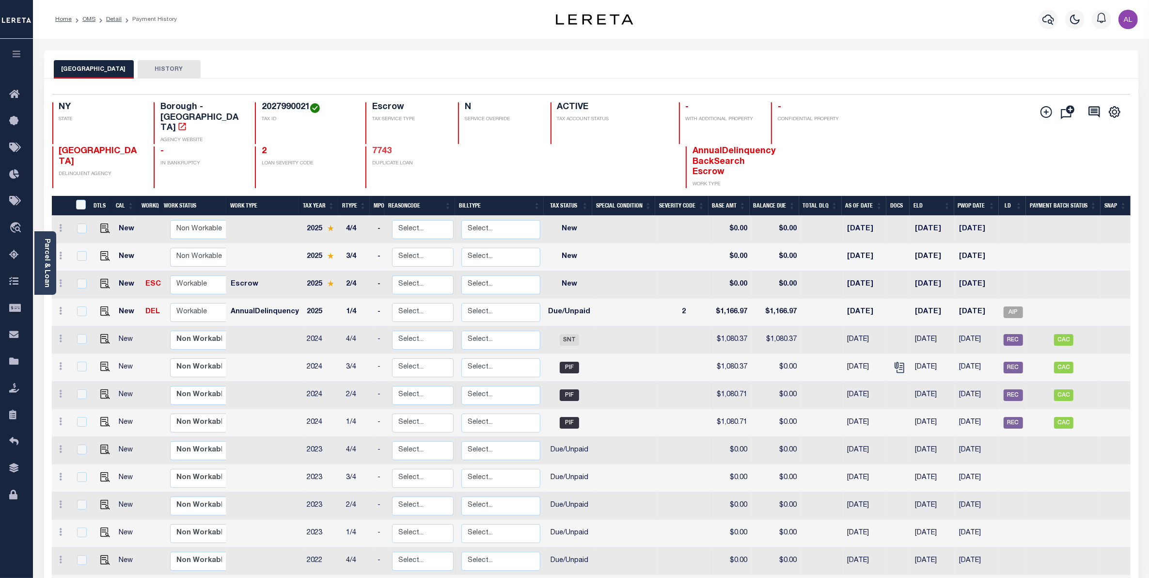
click at [381, 147] on link "7743" at bounding box center [381, 151] width 19 height 9
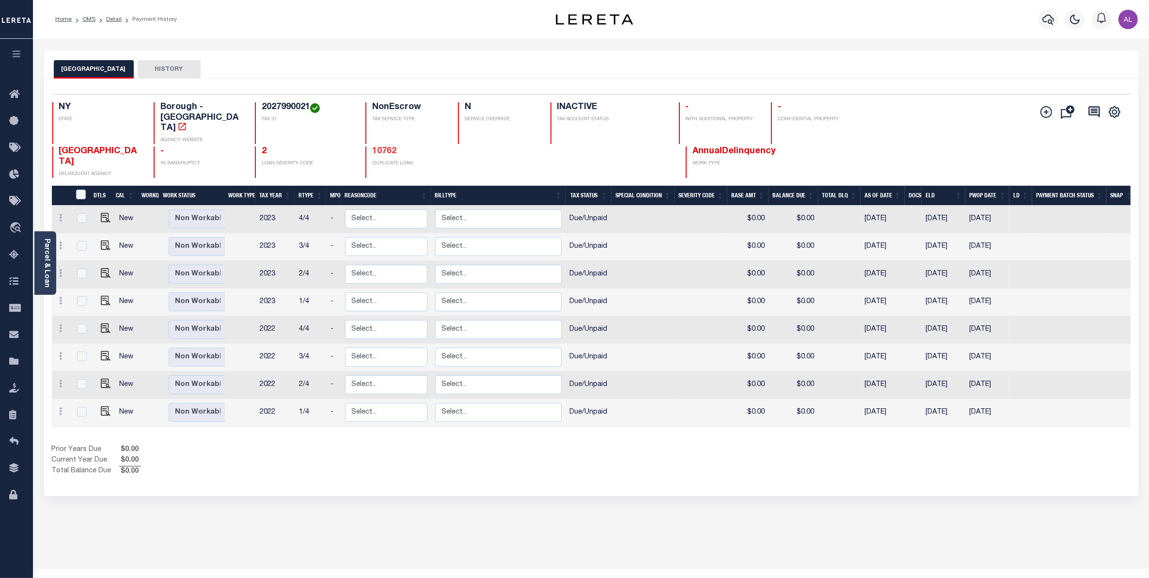
click at [384, 147] on link "10762" at bounding box center [384, 151] width 24 height 9
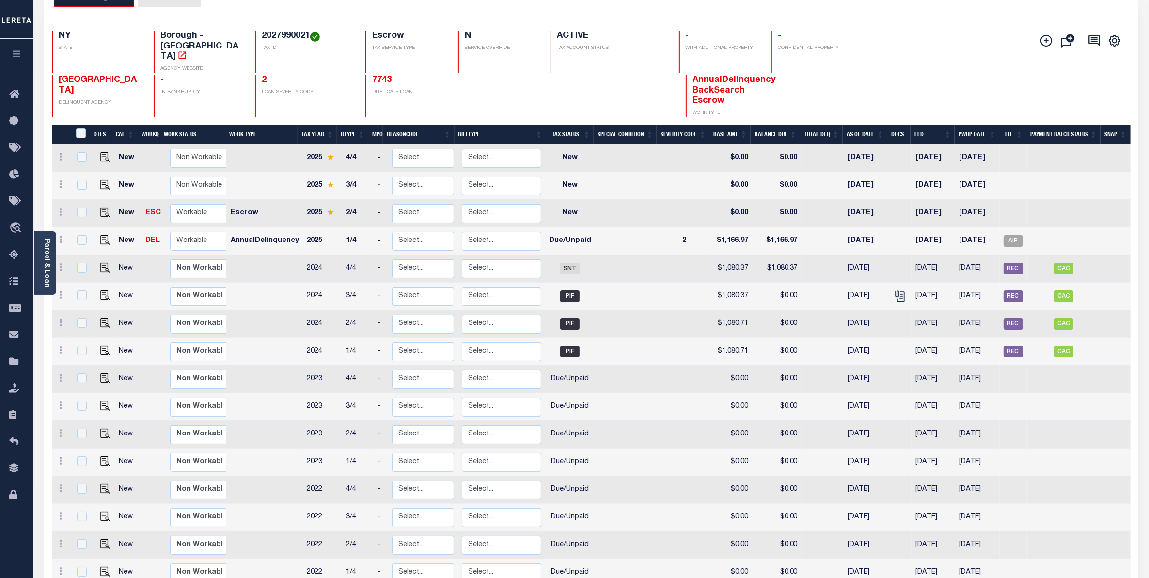
scroll to position [45, 0]
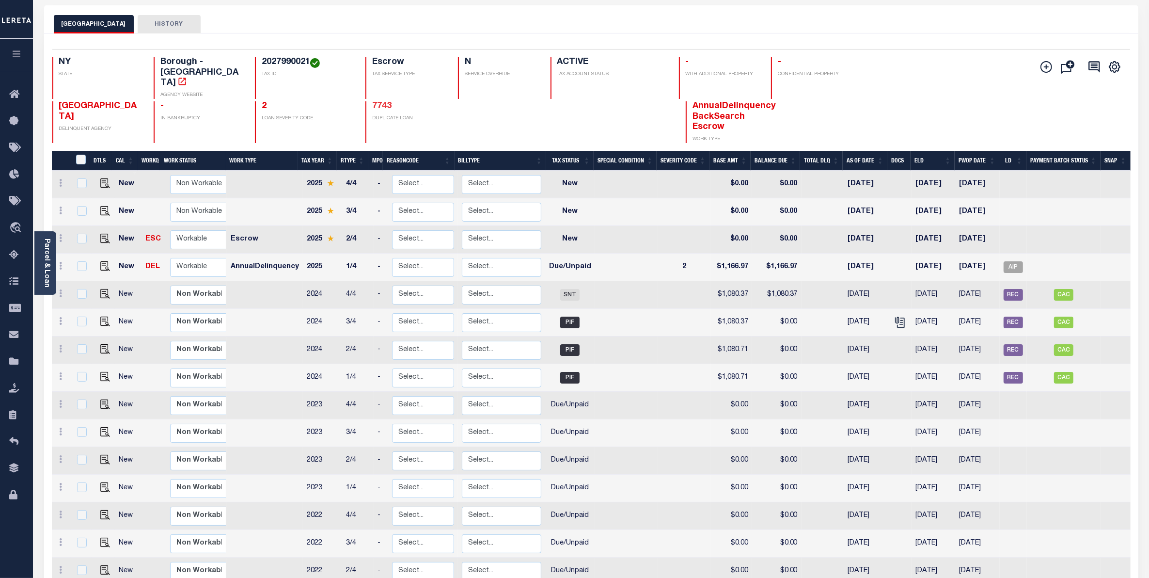
click at [380, 102] on link "7743" at bounding box center [381, 106] width 19 height 9
